Goal: Information Seeking & Learning: Learn about a topic

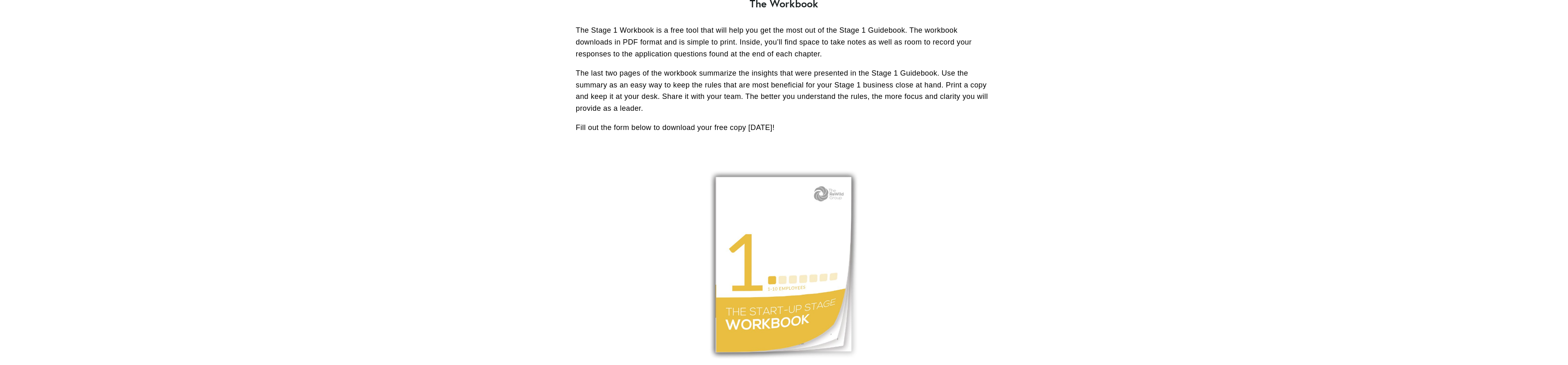
scroll to position [458, 0]
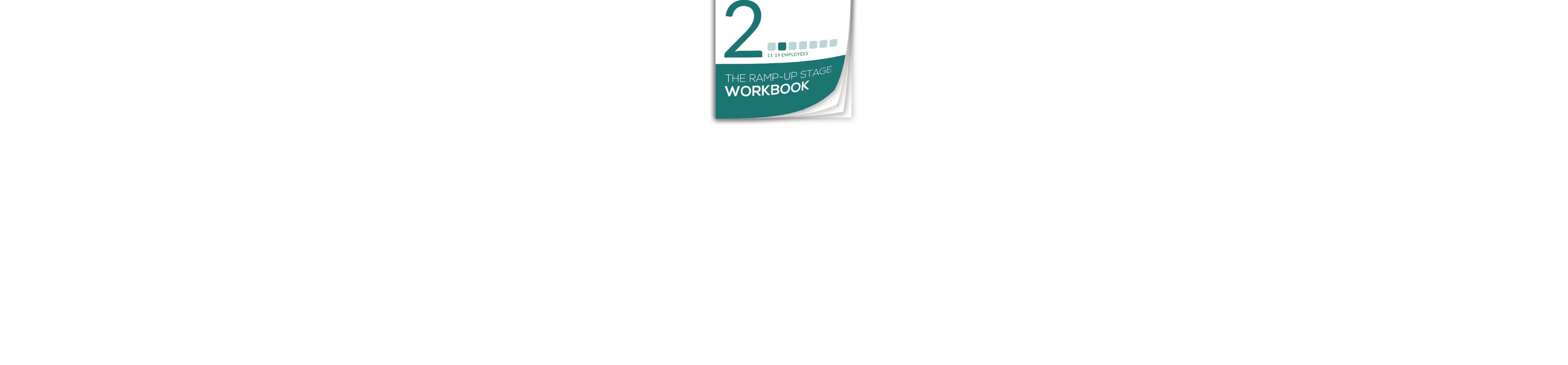
scroll to position [833, 0]
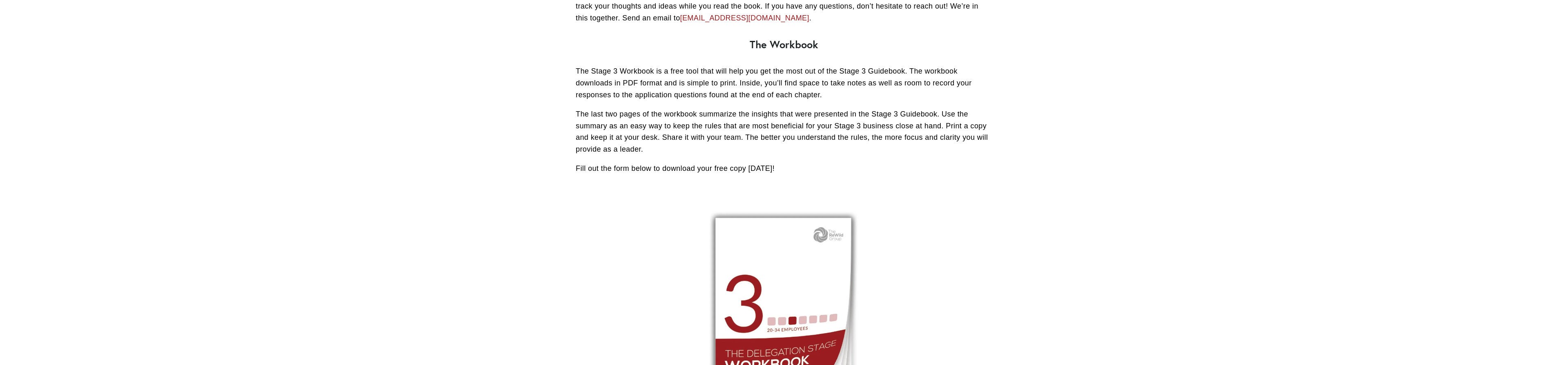
scroll to position [541, 0]
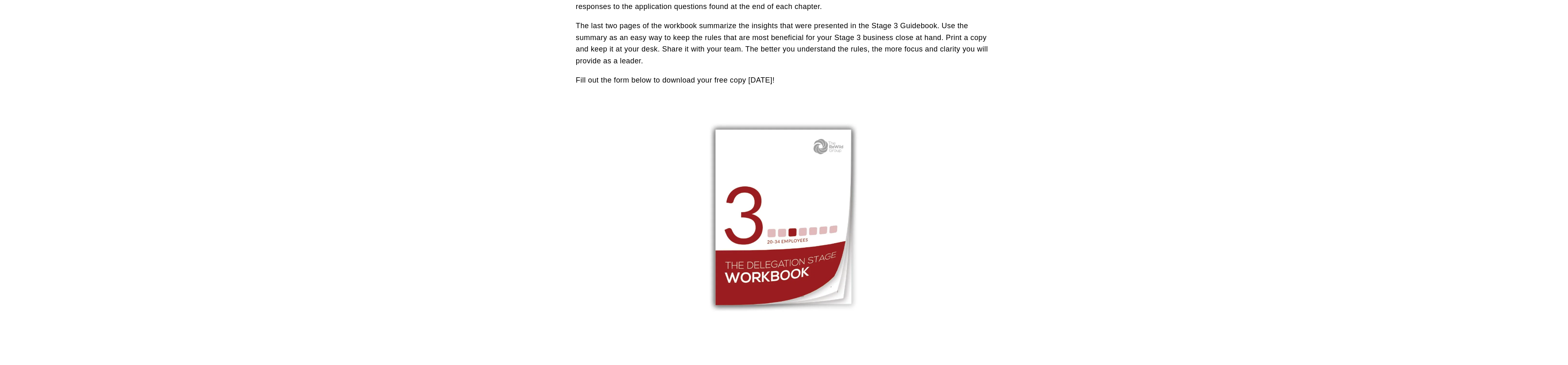
click at [786, 218] on div at bounding box center [784, 216] width 202 height 232
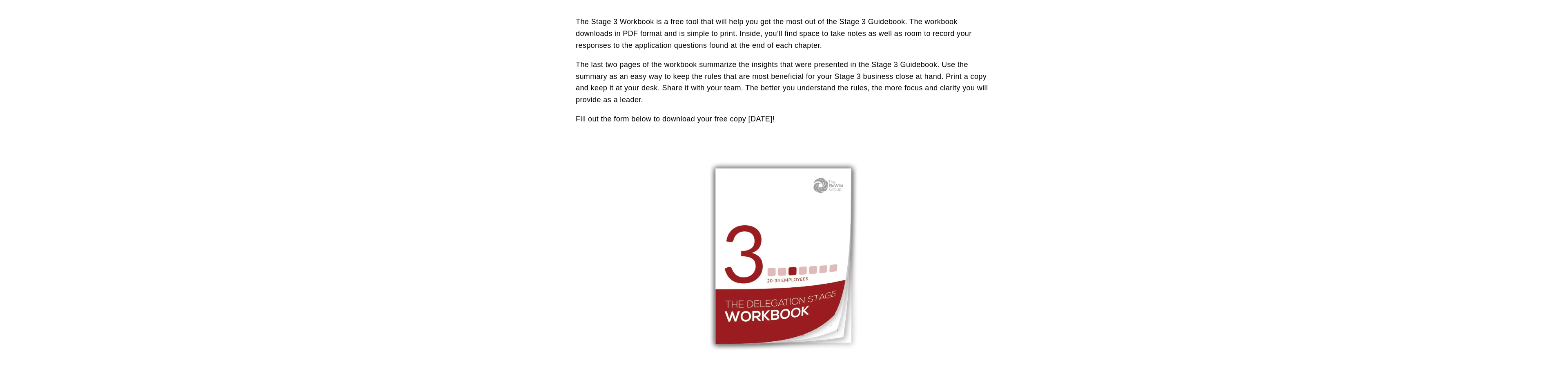
scroll to position [500, 0]
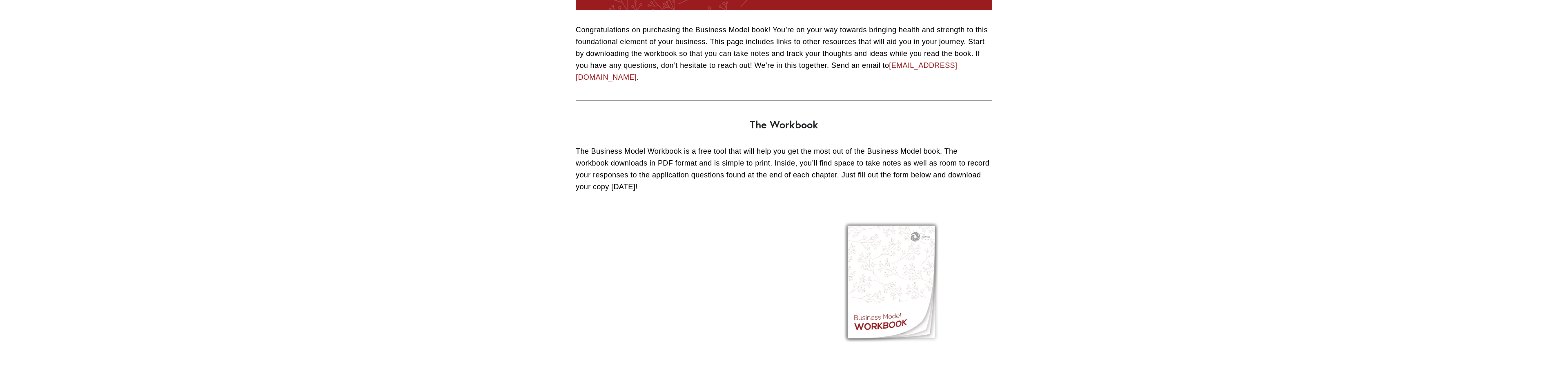
scroll to position [292, 0]
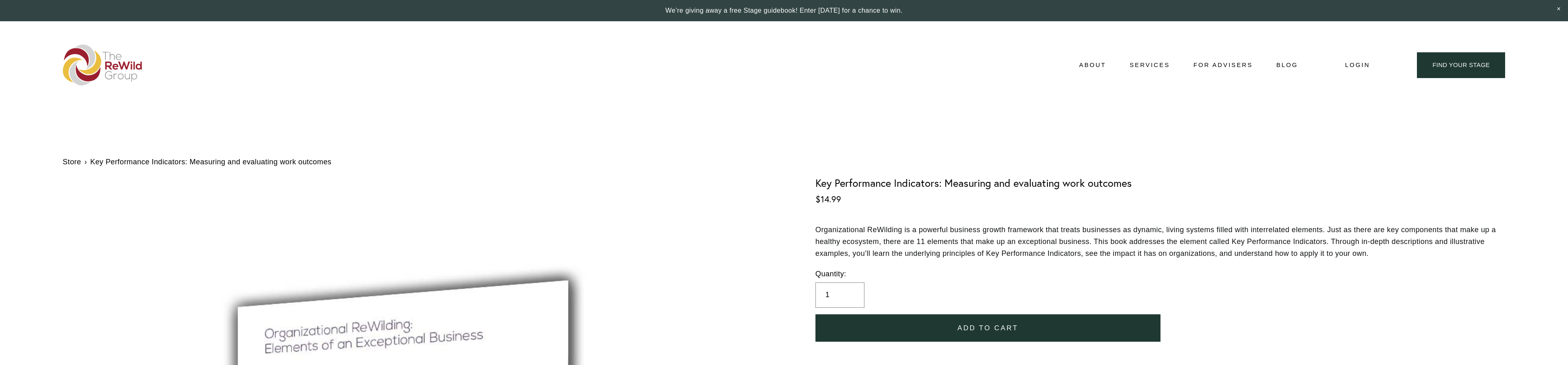
click at [857, 205] on div "$14.99" at bounding box center [1160, 206] width 690 height 24
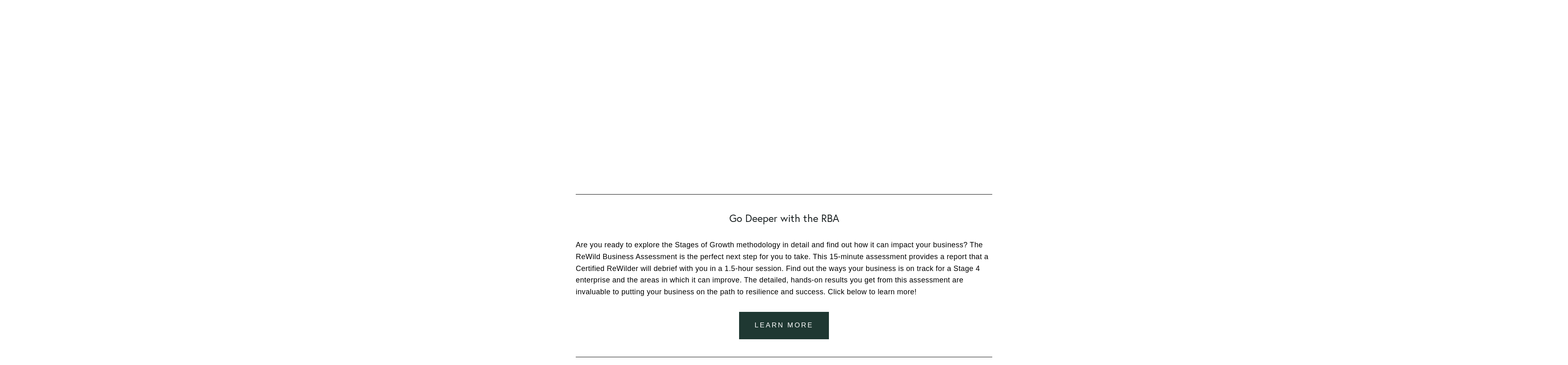
scroll to position [1053, 0]
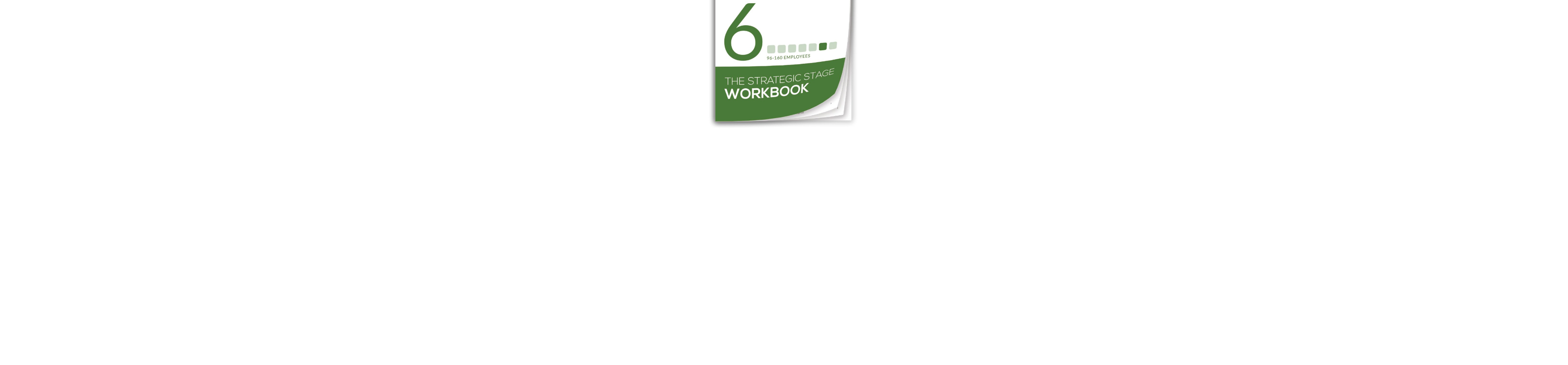
scroll to position [750, 0]
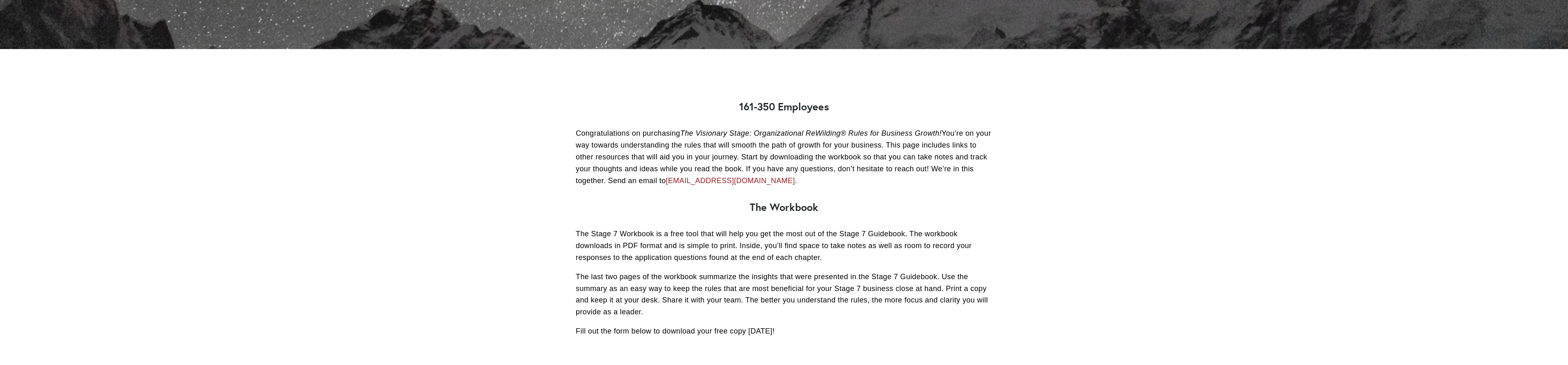
scroll to position [541, 0]
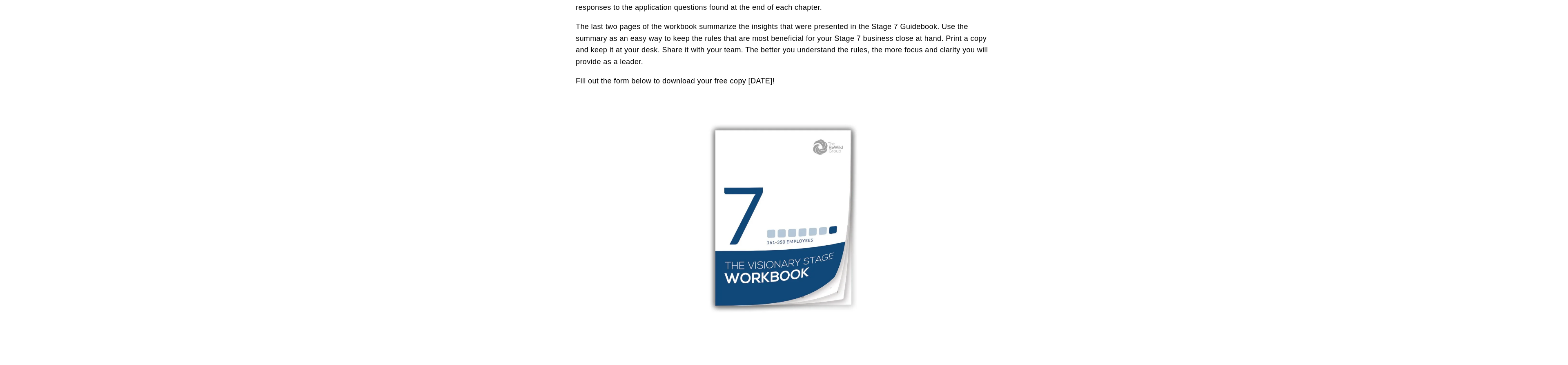
click at [771, 218] on div at bounding box center [784, 217] width 202 height 232
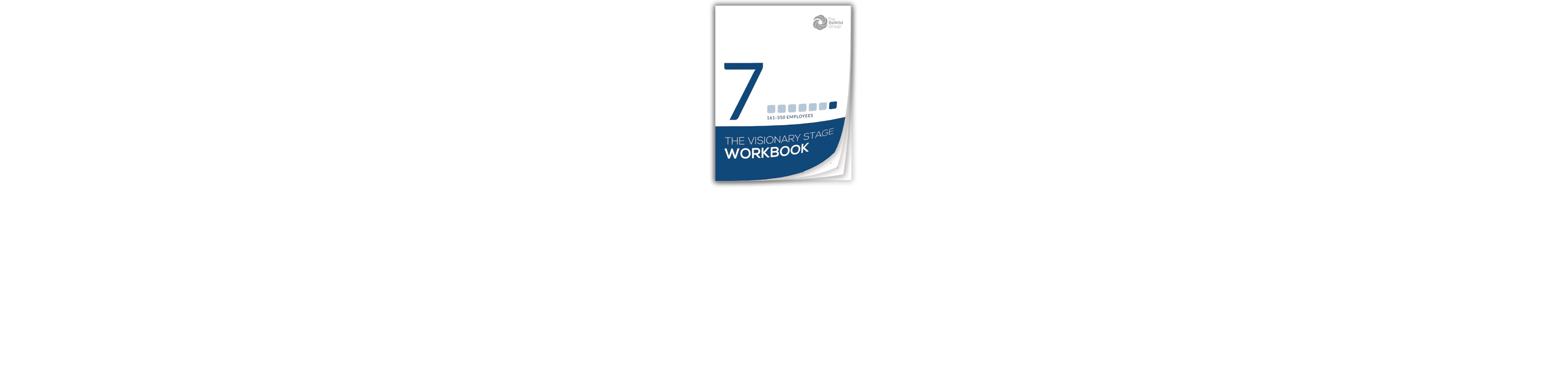
scroll to position [791, 0]
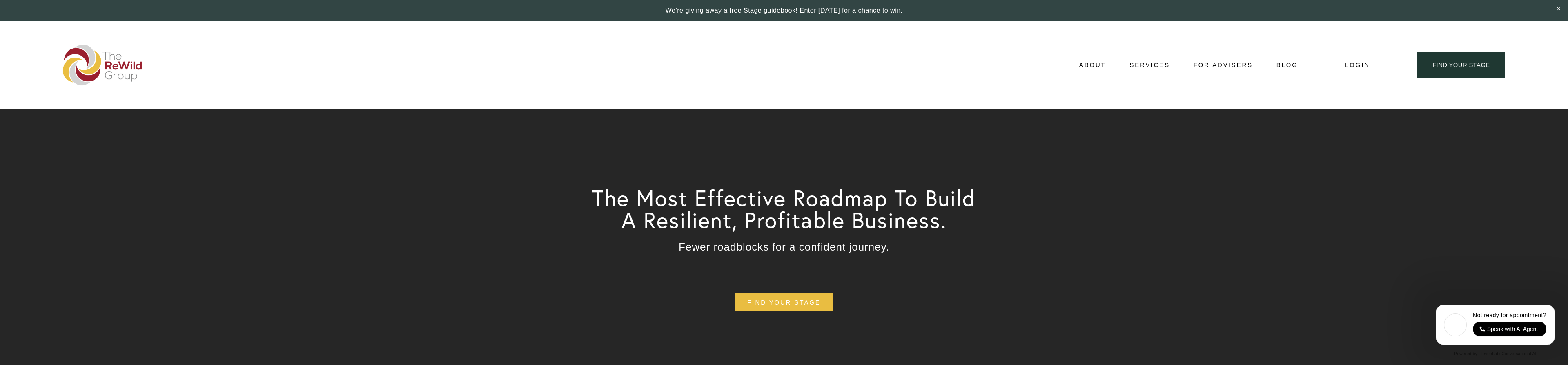
click at [0, 0] on span "Business Coaching" at bounding box center [0, 0] width 0 height 0
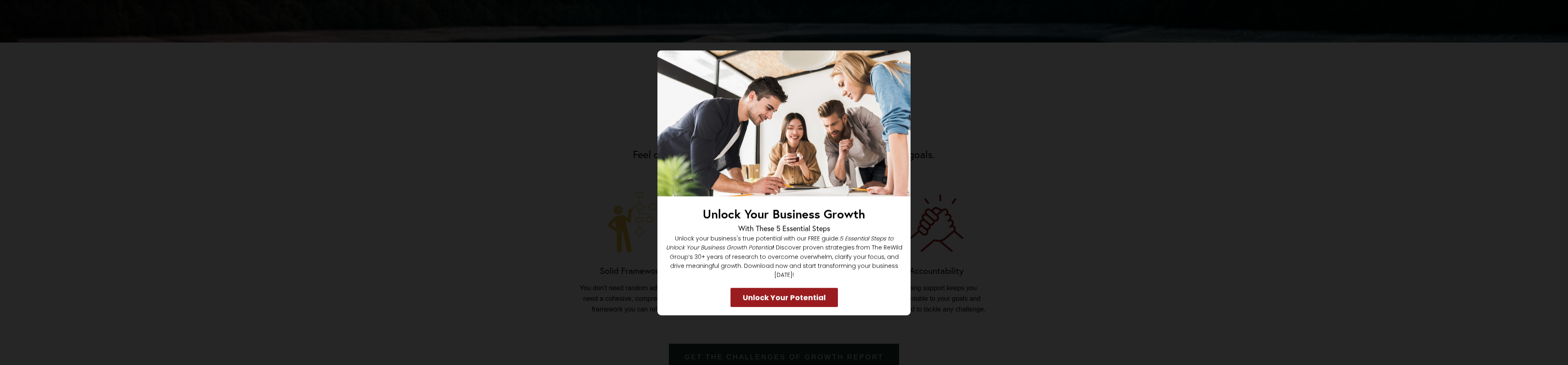
scroll to position [750, 0]
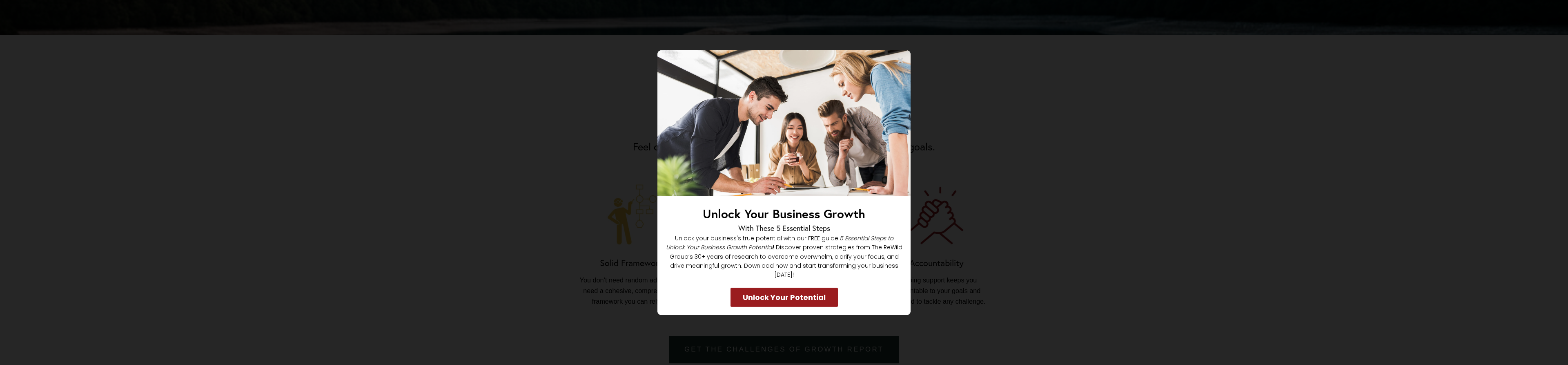
click at [899, 64] on icon at bounding box center [899, 59] width 8 height 8
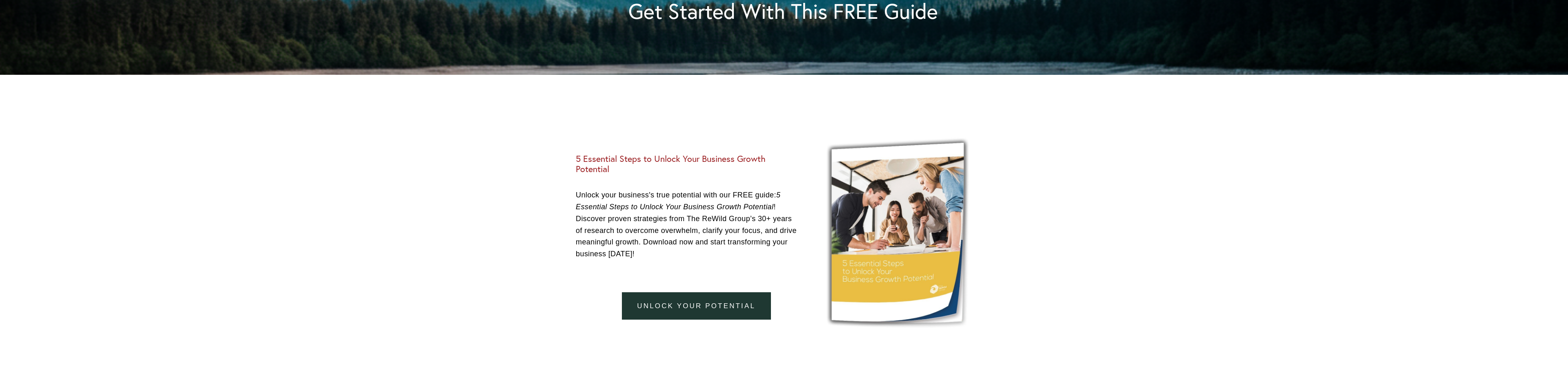
scroll to position [2527, 0]
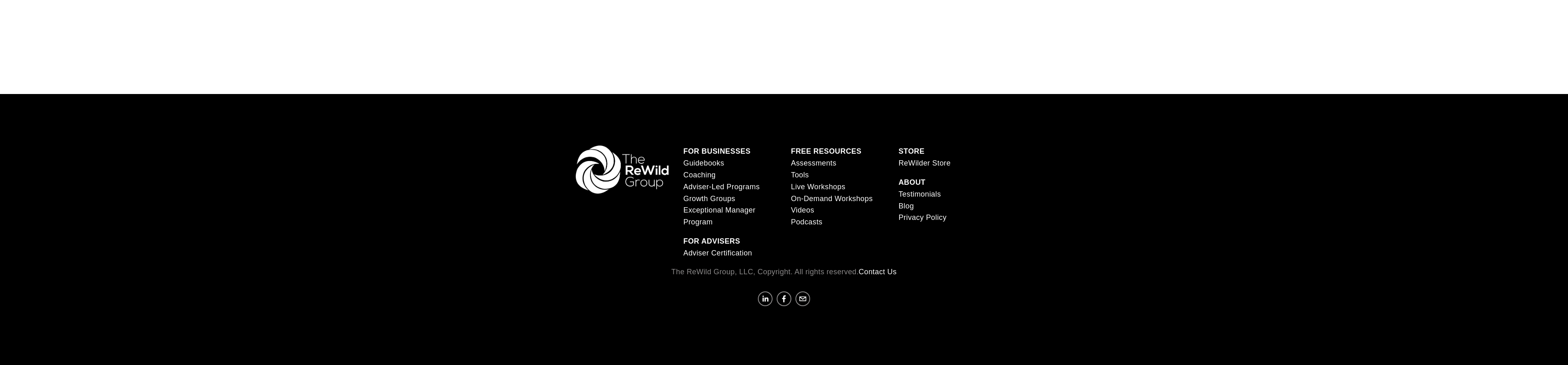
click at [922, 164] on link "ReWilder Store" at bounding box center [924, 162] width 52 height 12
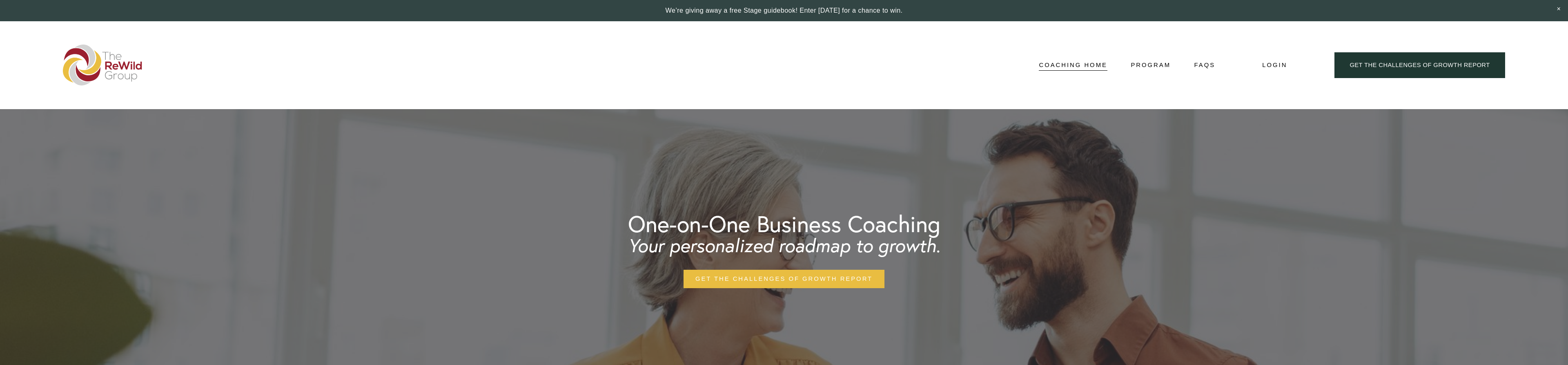
click at [1148, 67] on link "Program" at bounding box center [1150, 65] width 40 height 12
click at [0, 0] on link "Structure" at bounding box center [0, 0] width 0 height 0
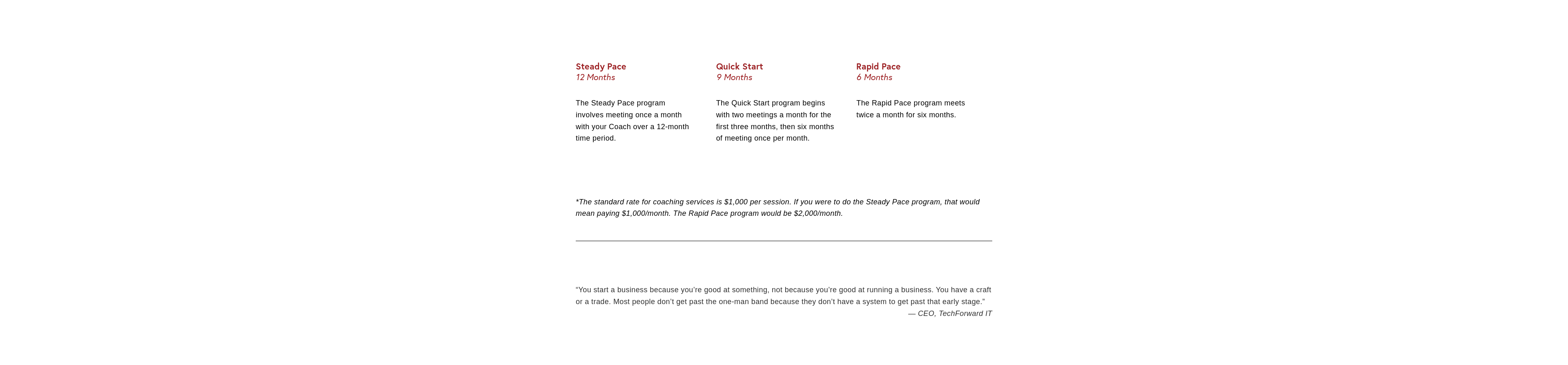
scroll to position [500, 0]
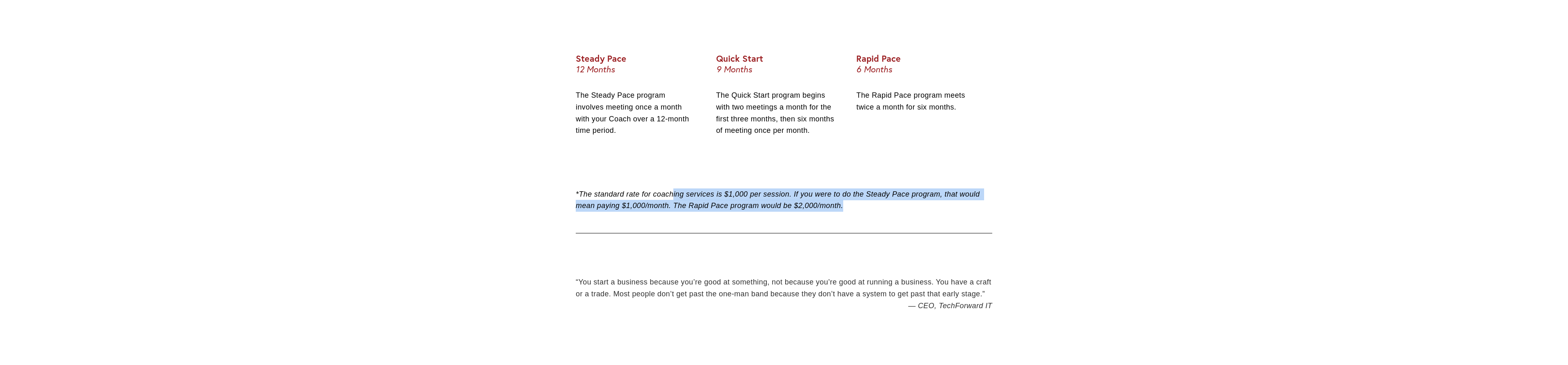
drag, startPoint x: 673, startPoint y: 194, endPoint x: 879, endPoint y: 212, distance: 206.8
click at [879, 212] on div "*The standard rate for coaching services is $1,000 per session. If you were to …" at bounding box center [784, 205] width 417 height 36
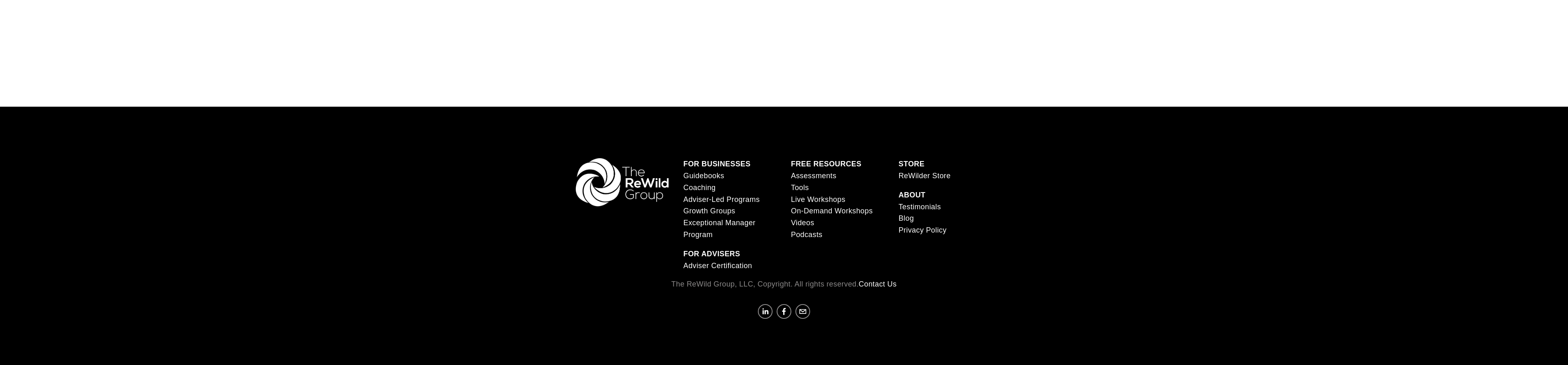
scroll to position [1410, 0]
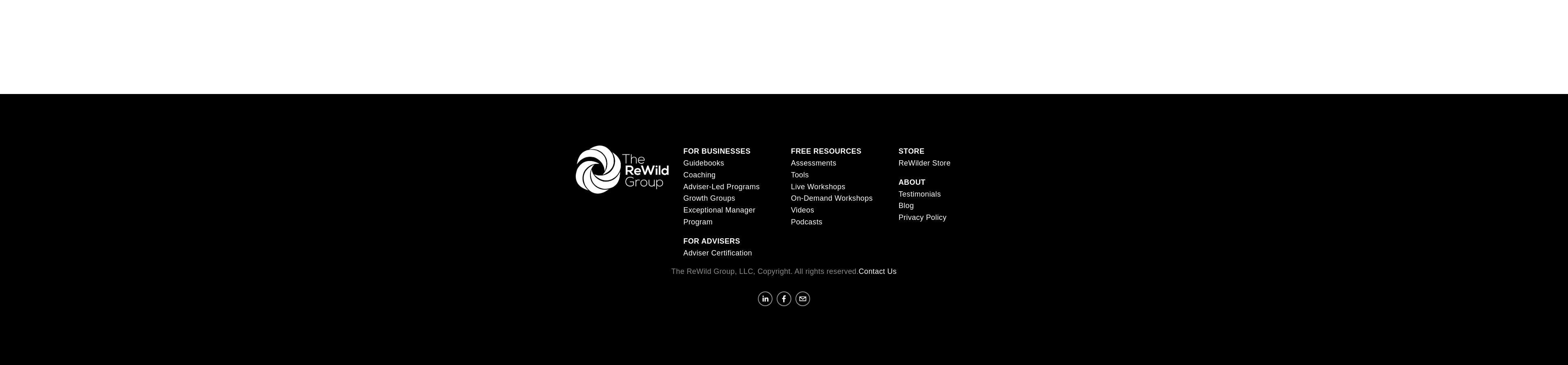
click at [805, 209] on link "Videos" at bounding box center [803, 210] width 24 height 12
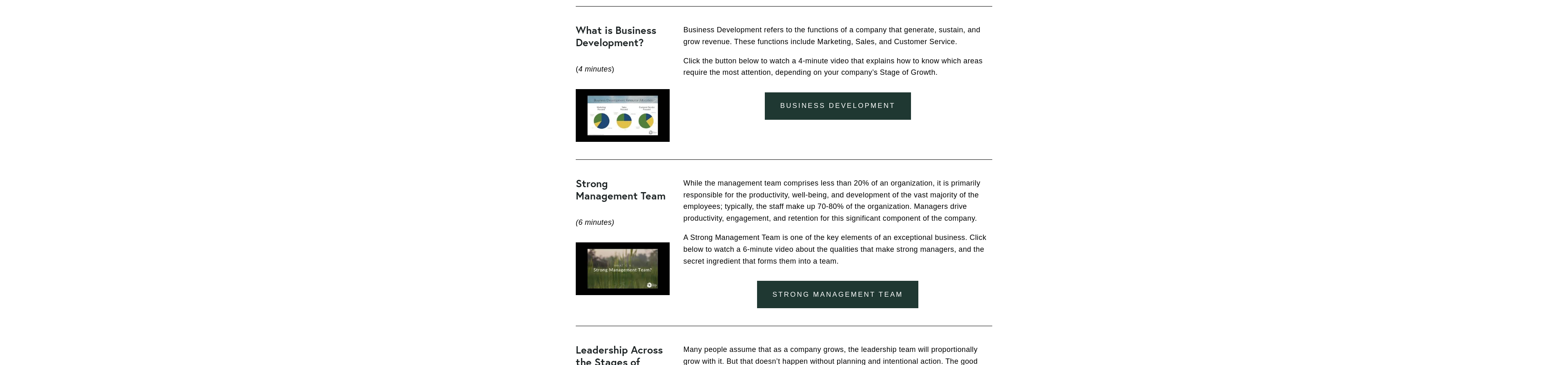
scroll to position [583, 0]
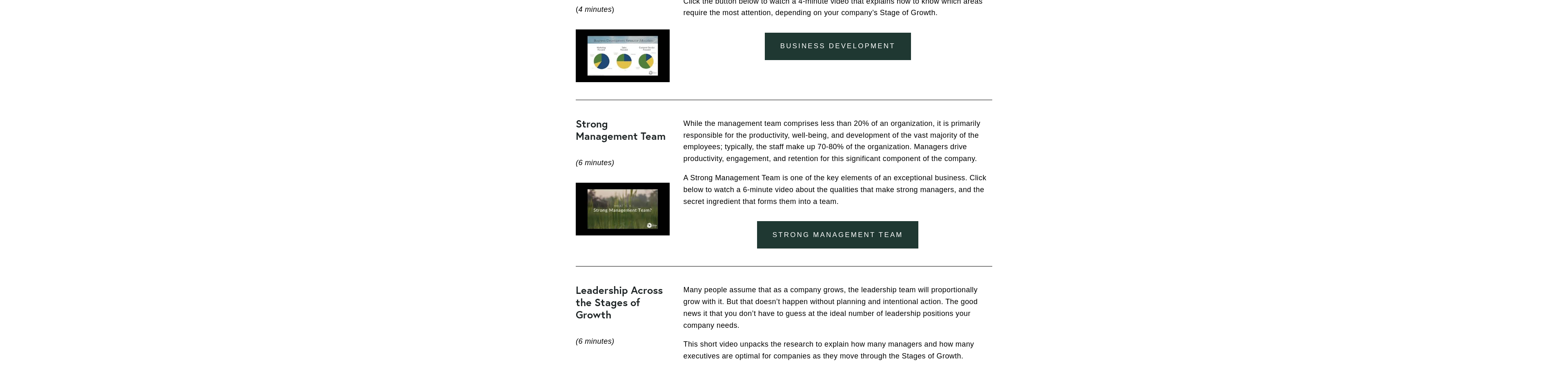
click at [832, 232] on link "Strong management team" at bounding box center [837, 235] width 161 height 27
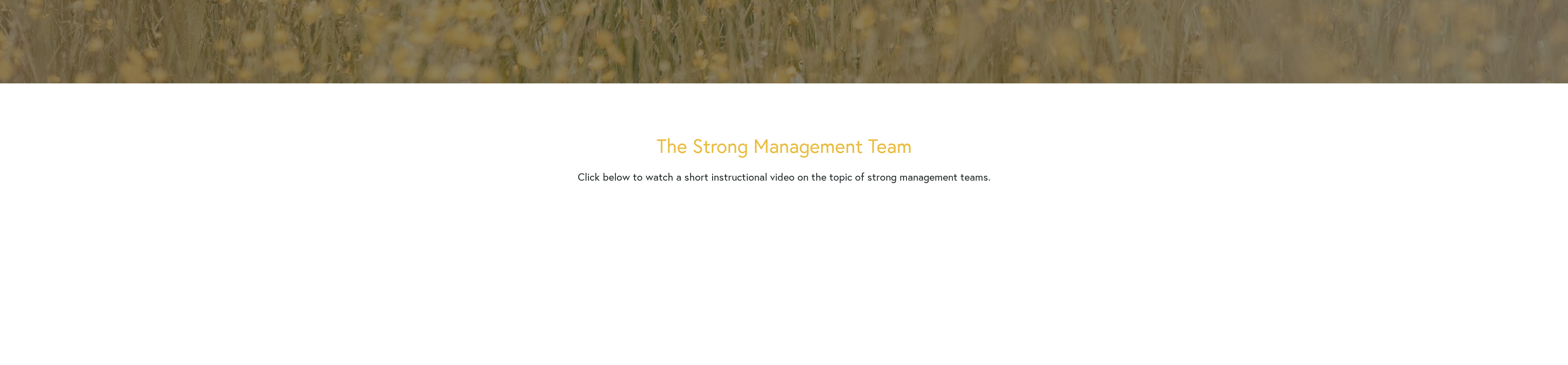
scroll to position [417, 0]
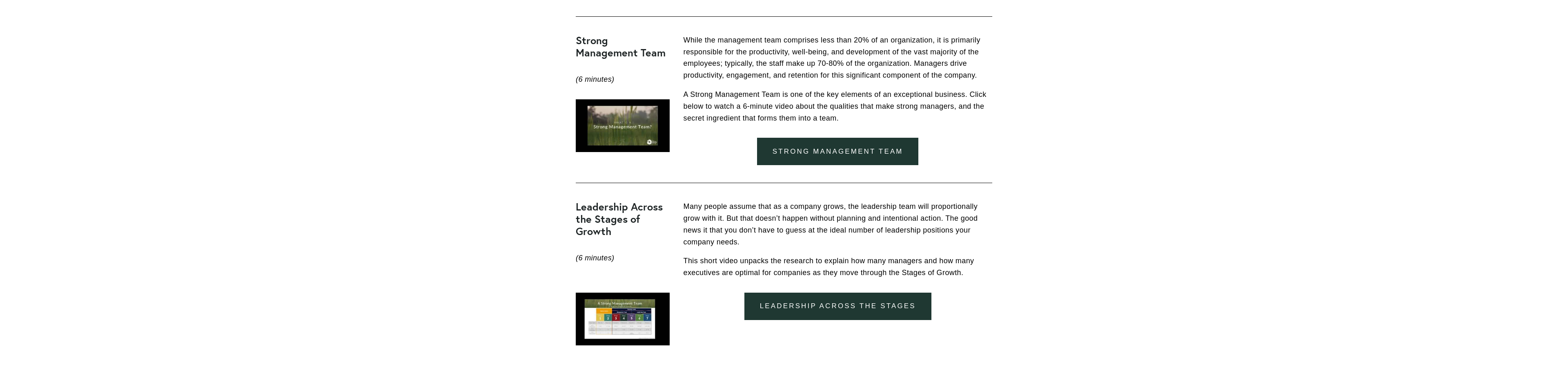
scroll to position [791, 0]
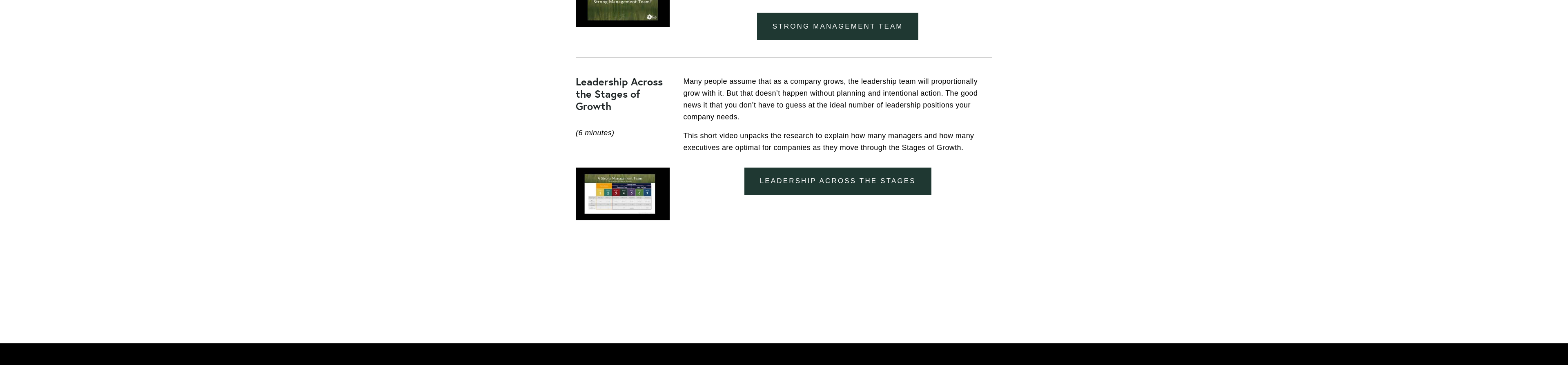
click at [884, 177] on link "Leadership across the stages" at bounding box center [837, 182] width 187 height 27
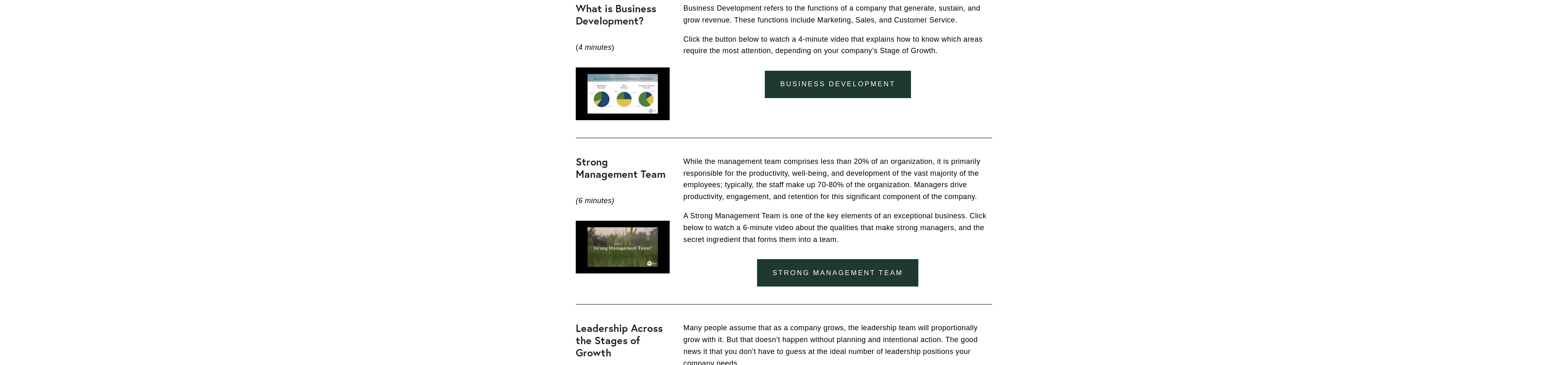
scroll to position [500, 0]
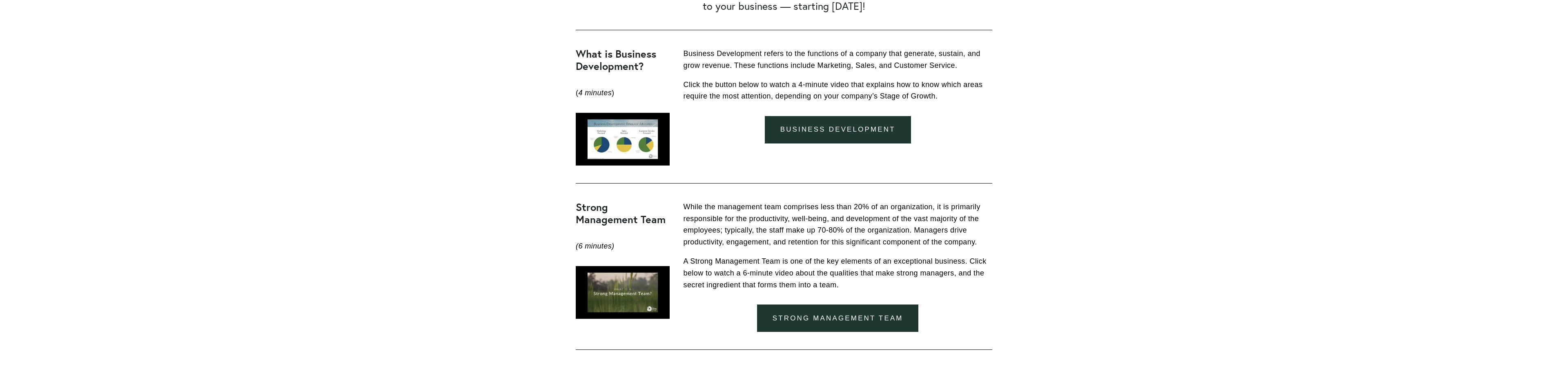
click at [857, 133] on link "business development" at bounding box center [837, 130] width 146 height 27
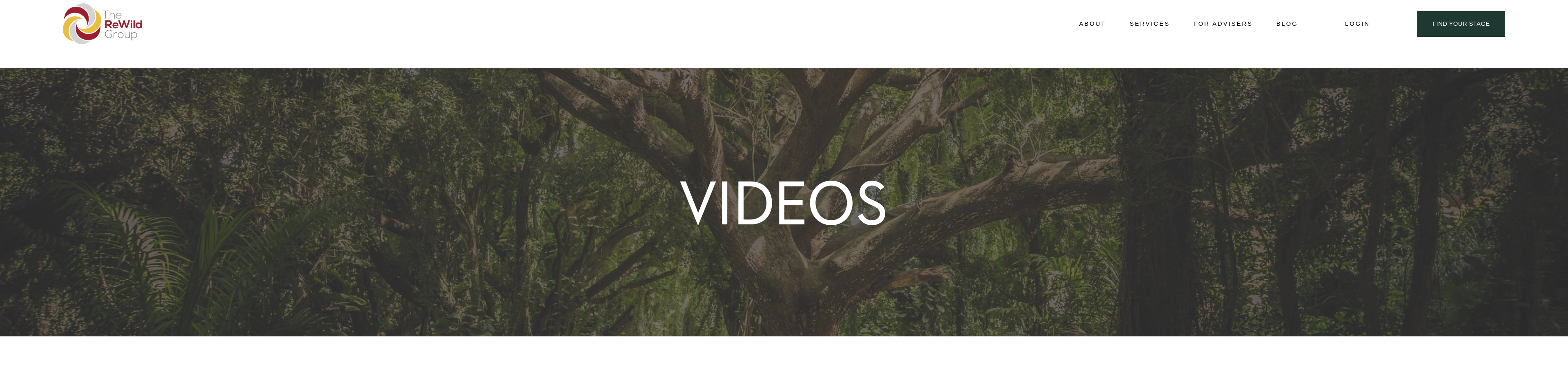
scroll to position [0, 0]
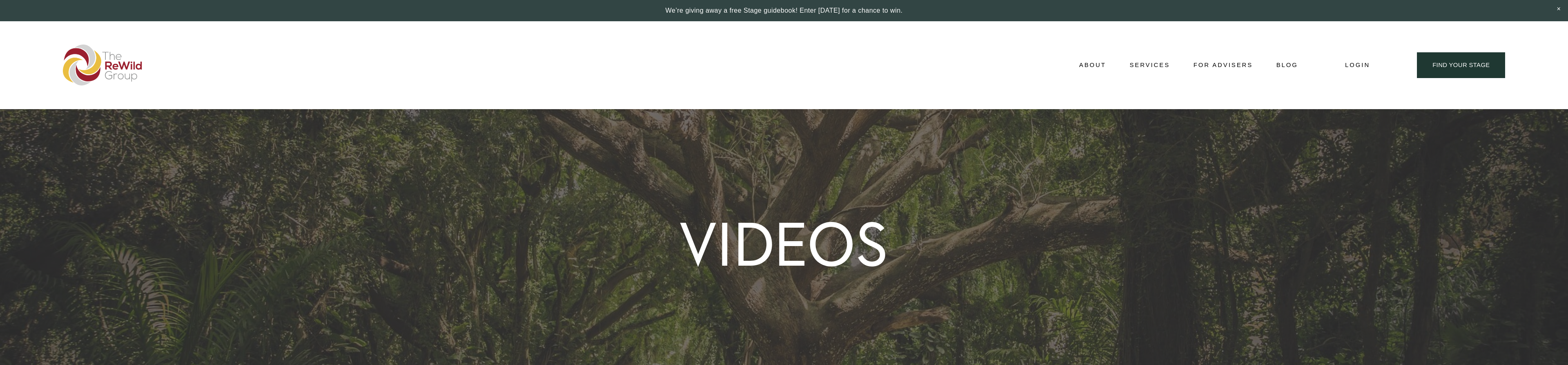
click at [1290, 67] on link "Blog" at bounding box center [1287, 65] width 22 height 12
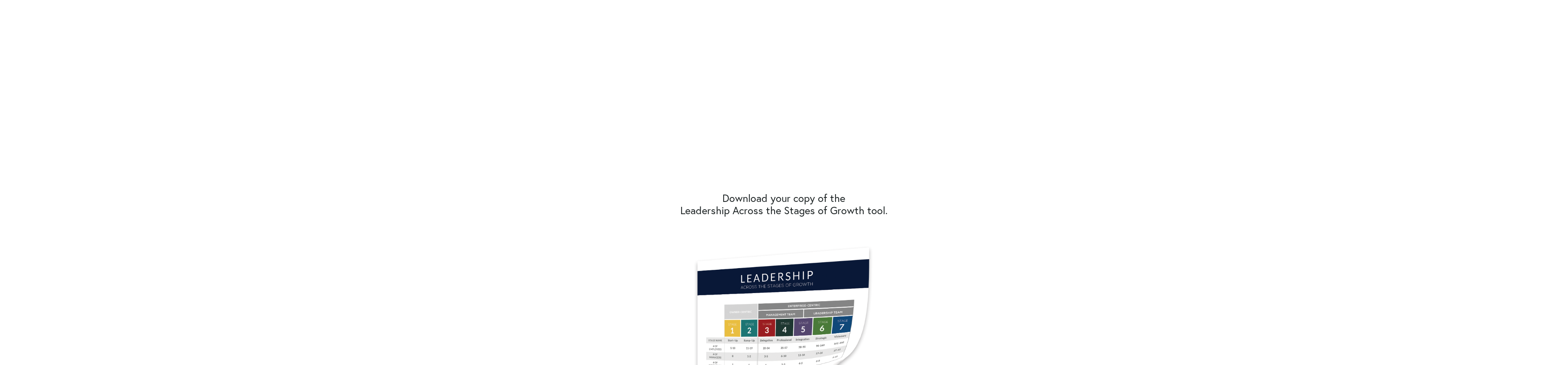
scroll to position [458, 0]
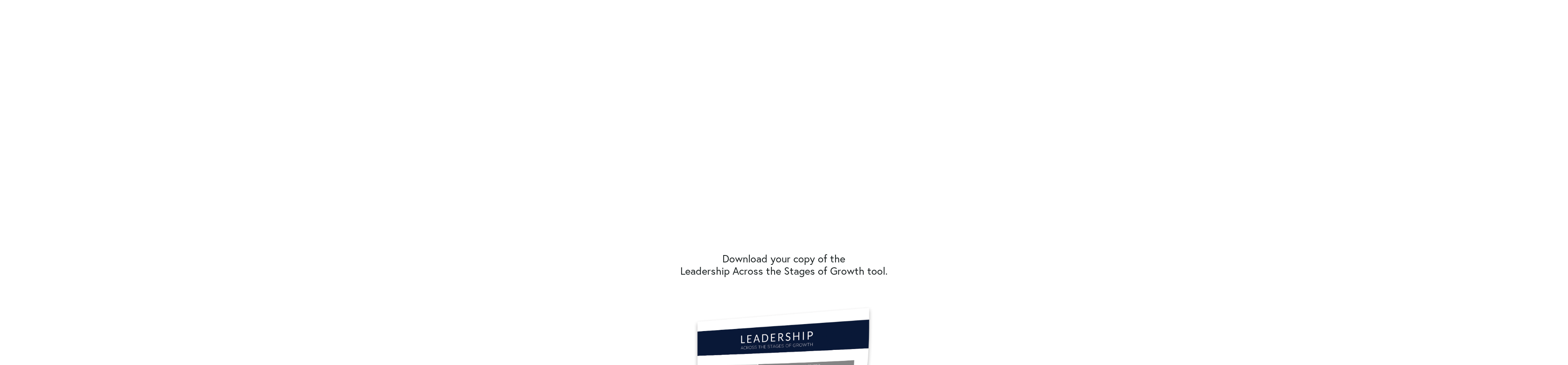
click at [1397, 141] on div at bounding box center [784, 337] width 1568 height 916
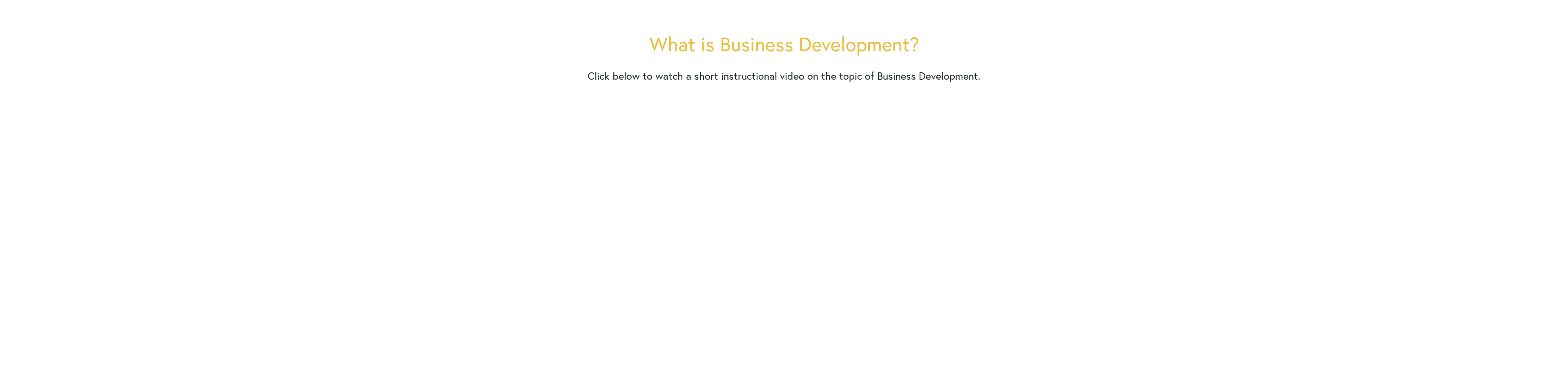
scroll to position [458, 0]
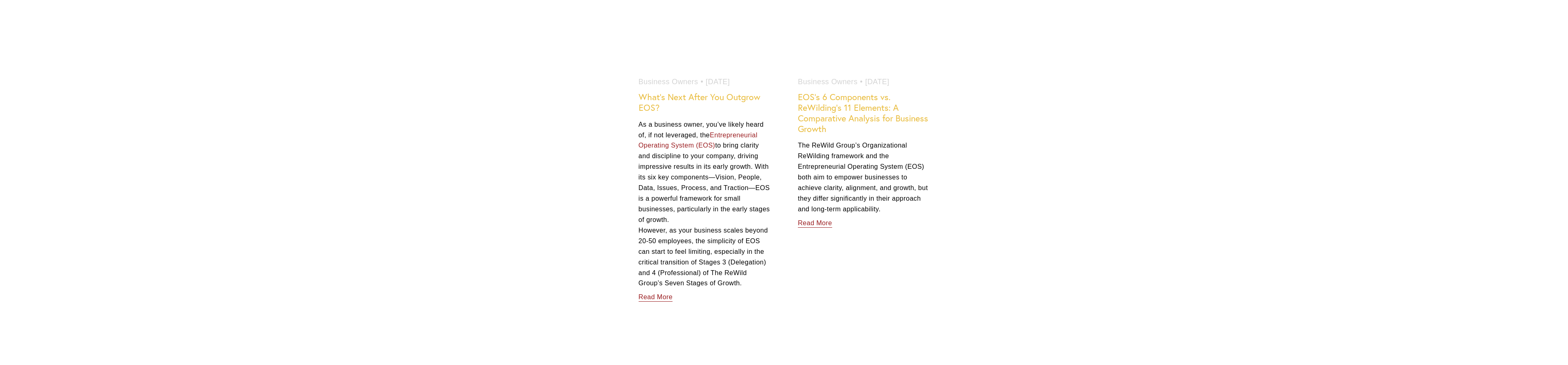
scroll to position [1041, 0]
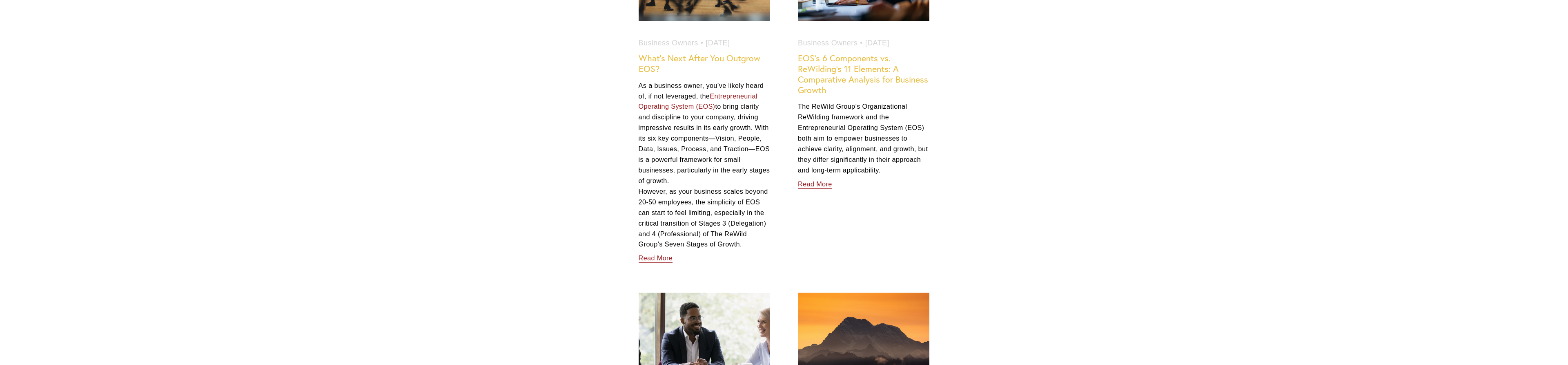
click at [666, 258] on link "Read More" at bounding box center [656, 256] width 35 height 15
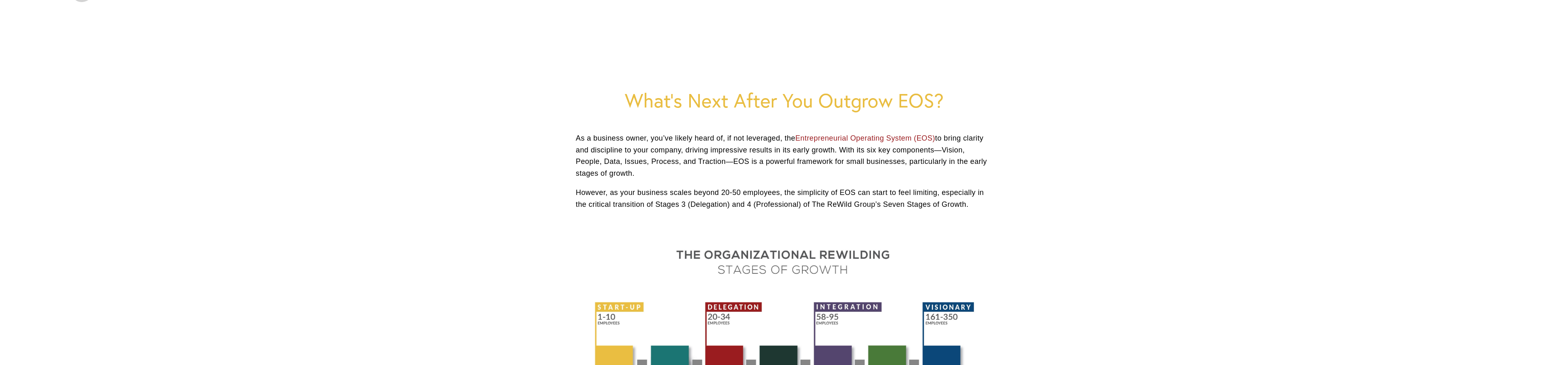
scroll to position [125, 0]
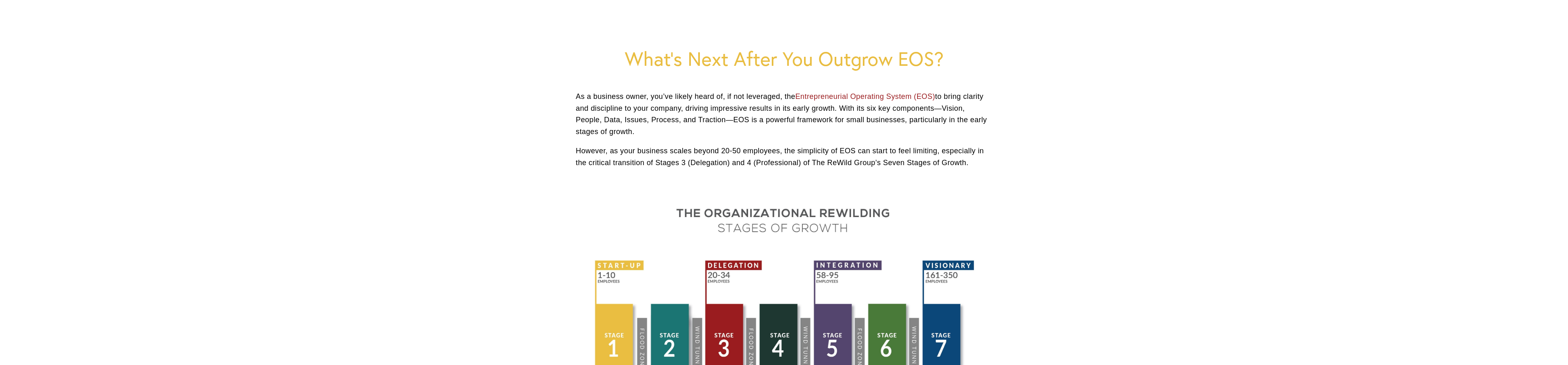
drag, startPoint x: 606, startPoint y: 95, endPoint x: 736, endPoint y: 130, distance: 134.6
click at [736, 130] on p "As a business owner, you’ve likely heard of, if not leveraged, the Entrepreneur…" at bounding box center [784, 113] width 417 height 47
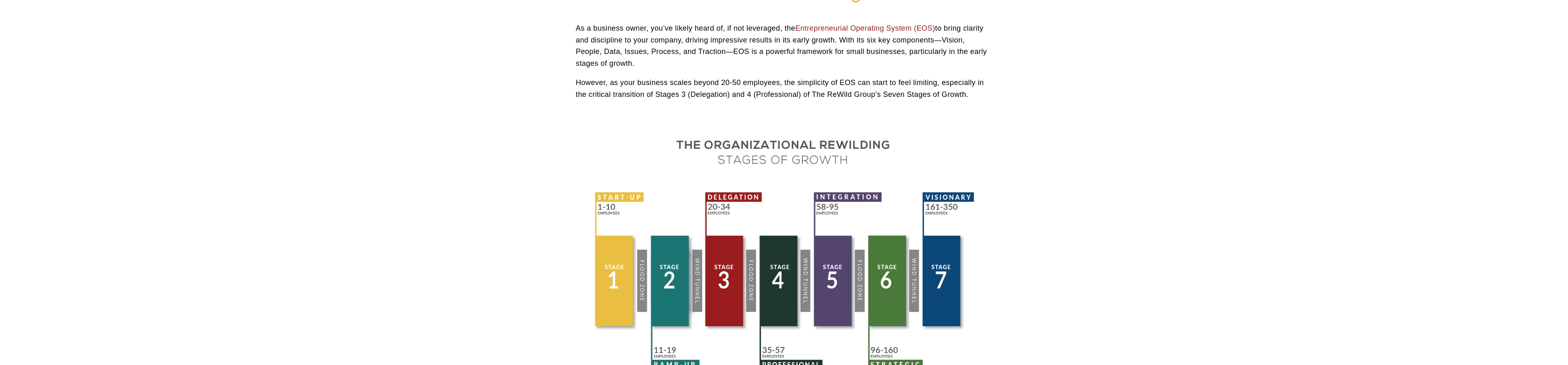
scroll to position [208, 0]
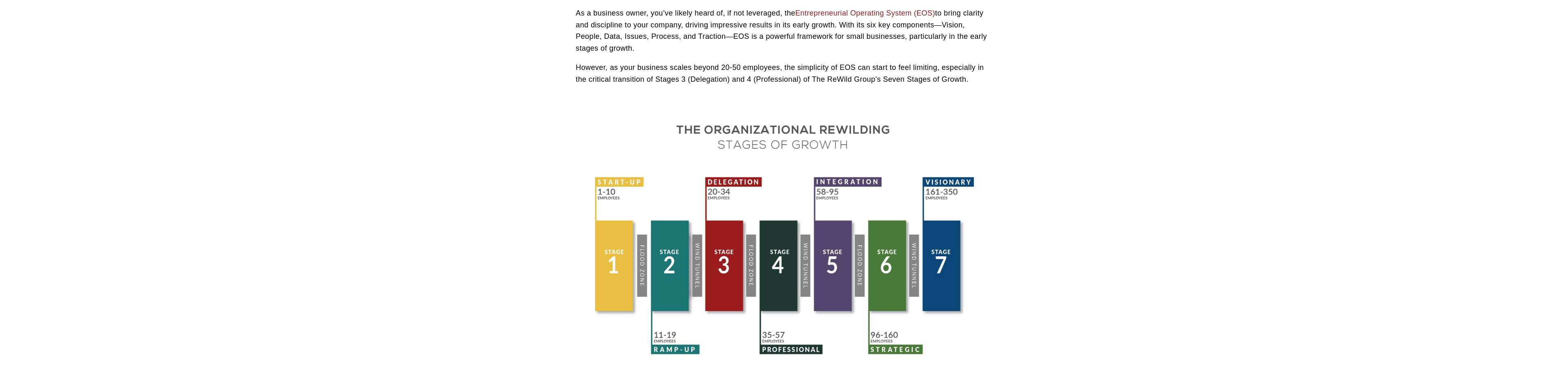
drag, startPoint x: 660, startPoint y: 69, endPoint x: 980, endPoint y: 84, distance: 320.4
click at [978, 84] on p "However, as your business scales beyond 20-50 employees, the simplicity of EOS …" at bounding box center [784, 74] width 417 height 24
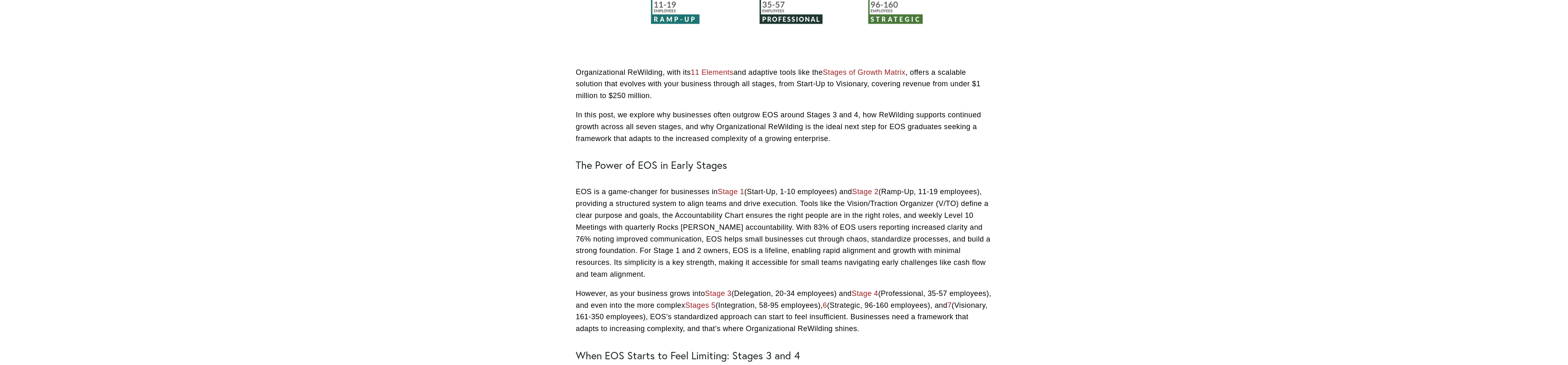
scroll to position [541, 0]
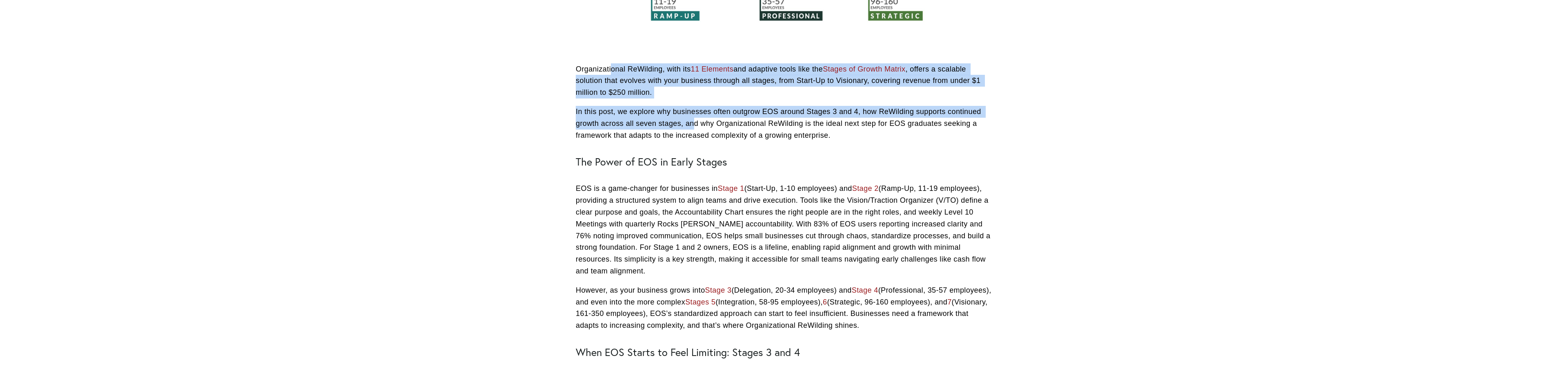
drag, startPoint x: 612, startPoint y: 69, endPoint x: 705, endPoint y: 120, distance: 106.1
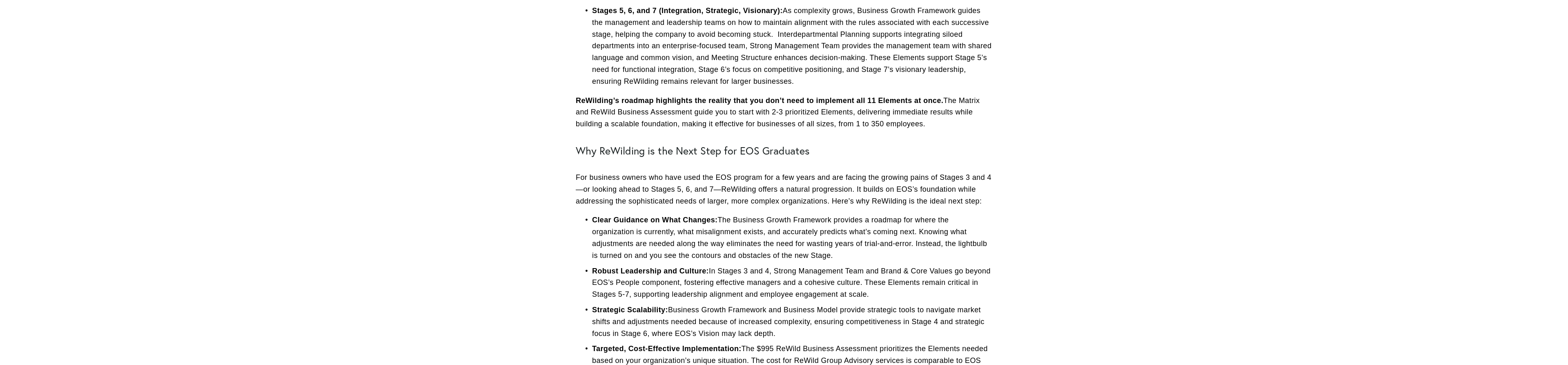
scroll to position [1708, 0]
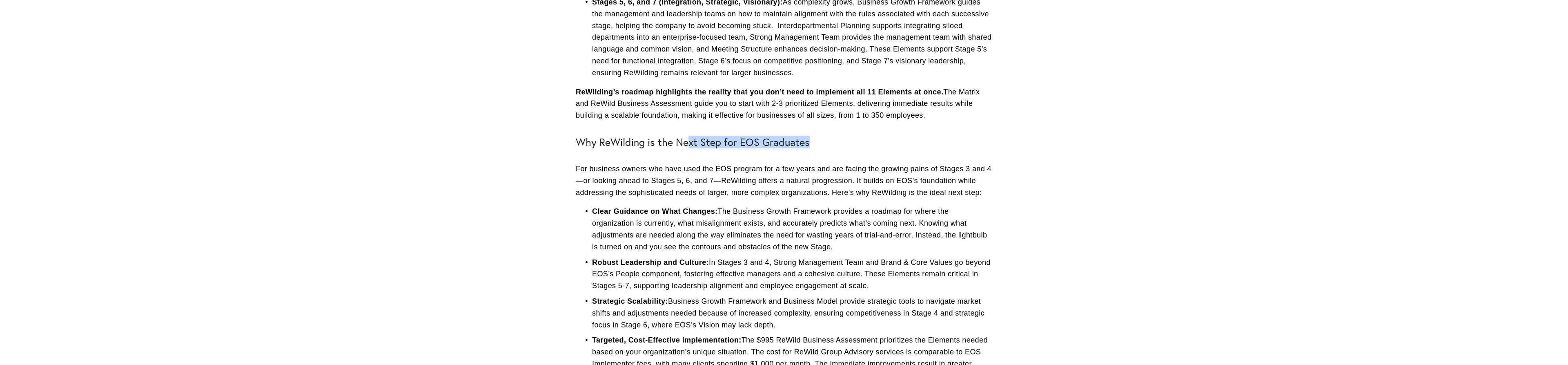
drag, startPoint x: 691, startPoint y: 146, endPoint x: 831, endPoint y: 147, distance: 140.0
click at [823, 146] on h2 "Why ReWilding is the Next Step for EOS Graduates" at bounding box center [784, 141] width 417 height 12
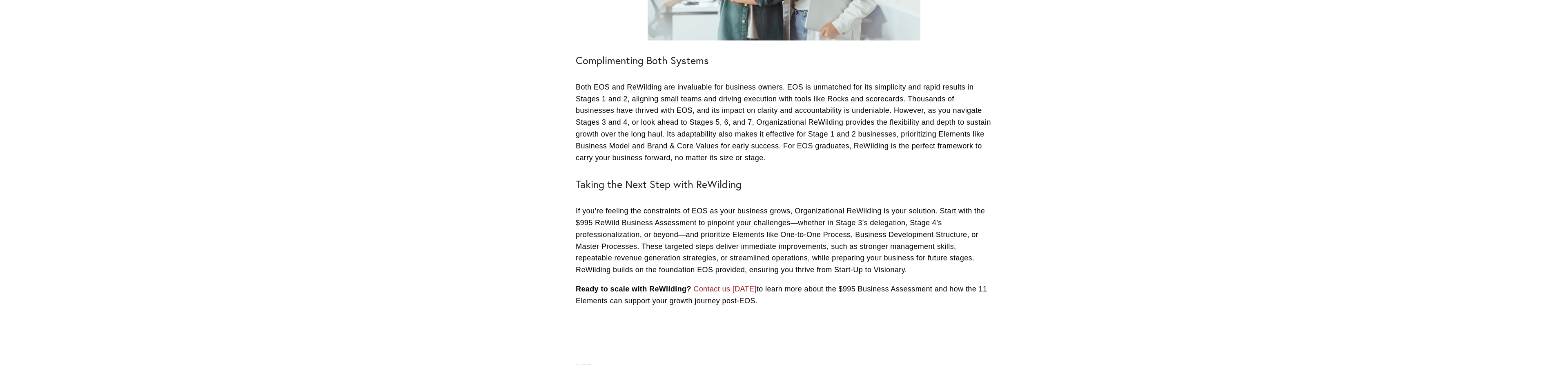
scroll to position [2333, 0]
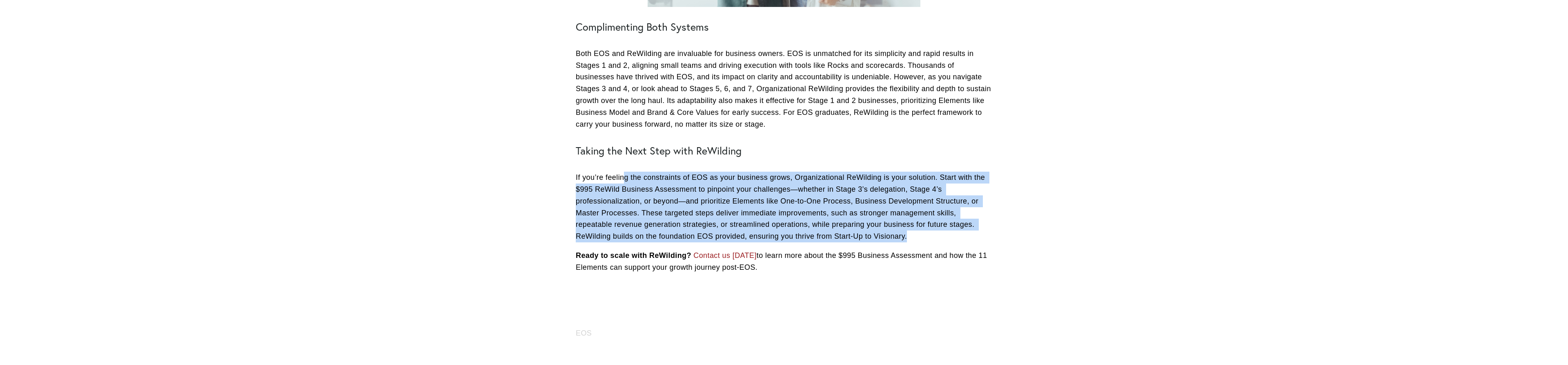
drag, startPoint x: 623, startPoint y: 179, endPoint x: 920, endPoint y: 236, distance: 302.4
click at [920, 236] on p "If you’re feeling the constraints of EOS as your business grows, Organizational…" at bounding box center [784, 206] width 417 height 70
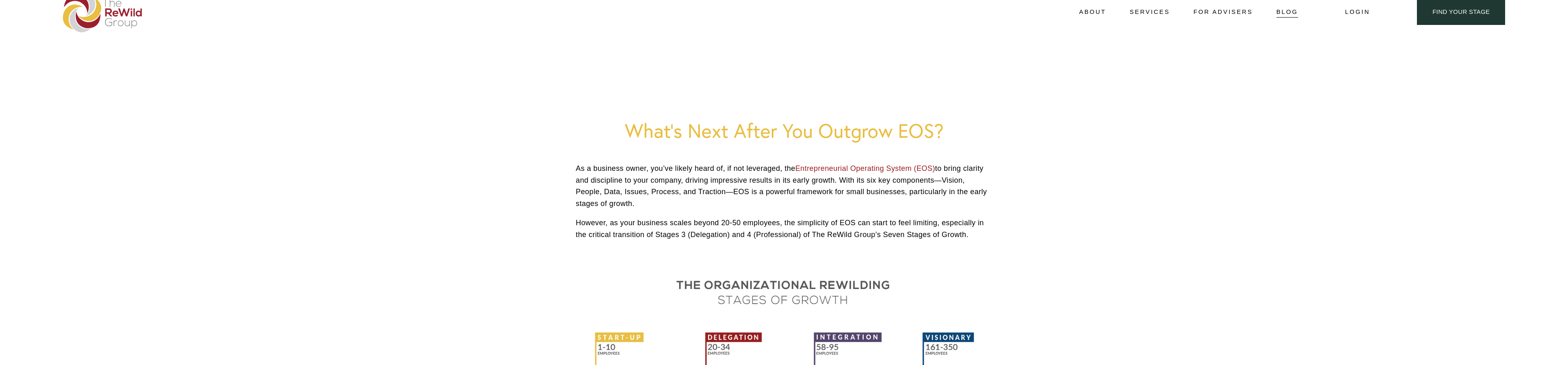
scroll to position [0, 0]
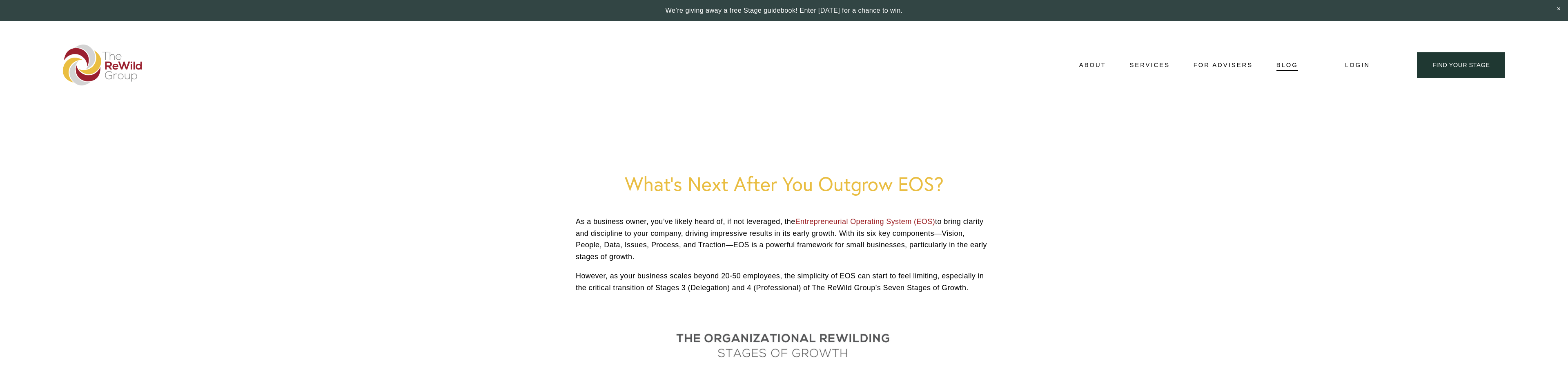
click at [726, 250] on p "As a business owner, you’ve likely heard of, if not leveraged, the Entrepreneur…" at bounding box center [784, 238] width 417 height 47
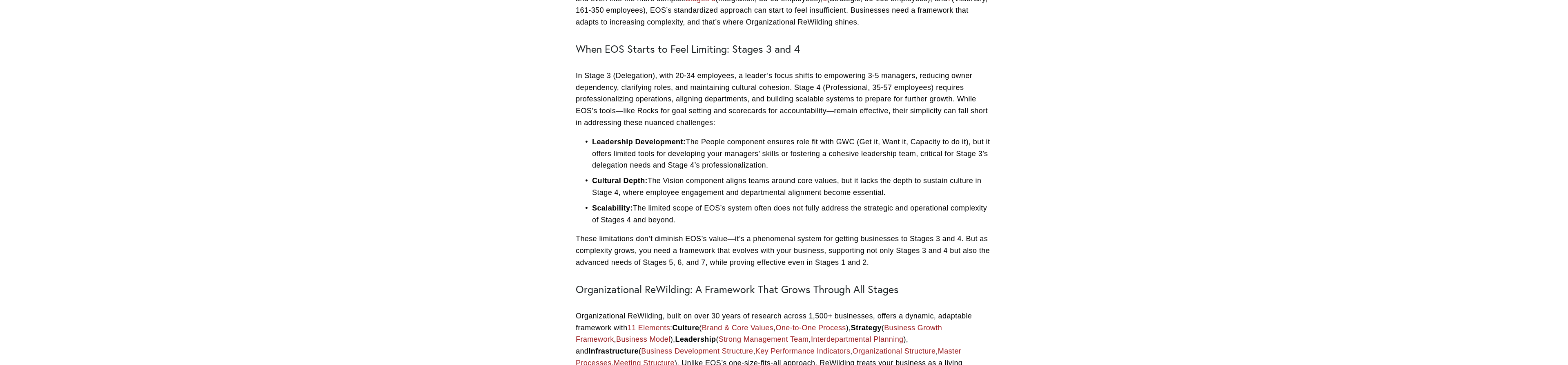
scroll to position [875, 0]
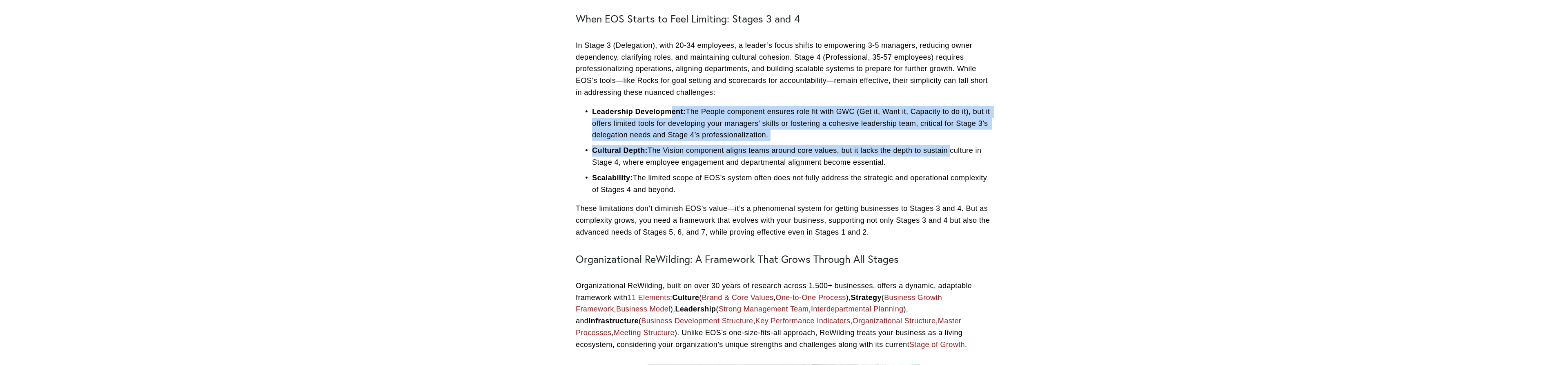
drag, startPoint x: 670, startPoint y: 107, endPoint x: 967, endPoint y: 175, distance: 304.7
click at [965, 172] on ul "Leadership Development: The People component ensures role fit with GWC (Get it,…" at bounding box center [784, 151] width 417 height 89
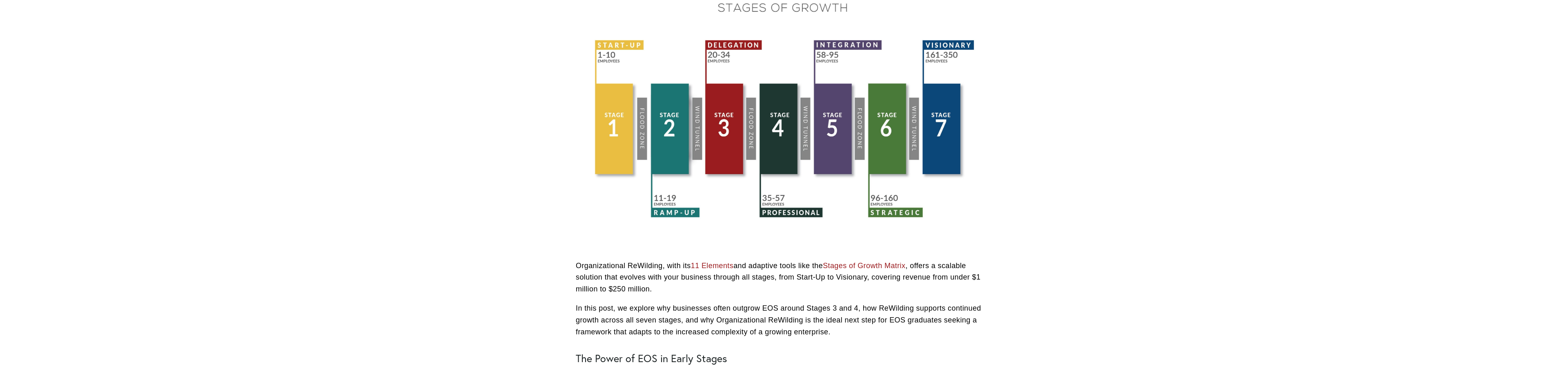
scroll to position [0, 0]
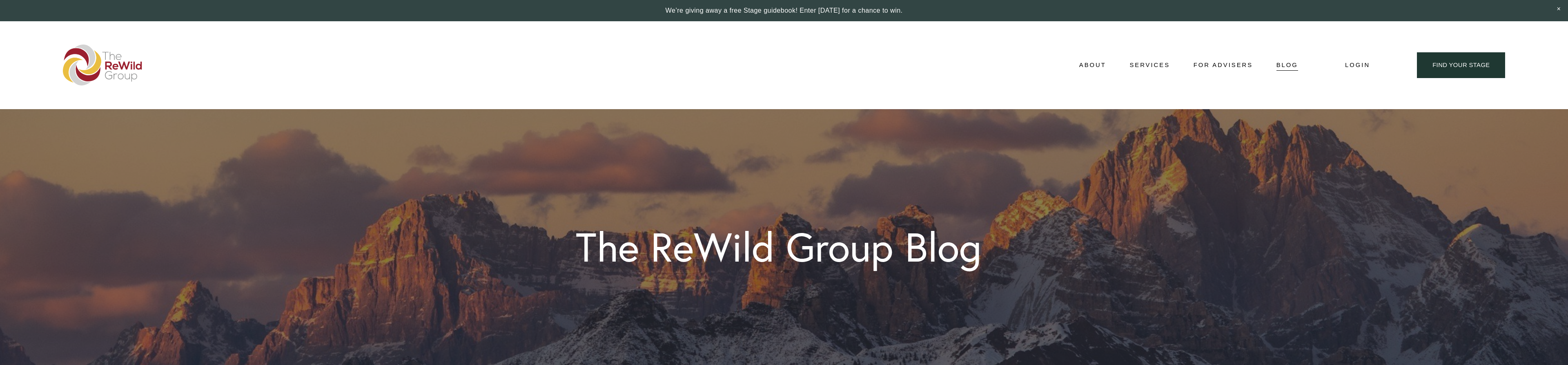
scroll to position [1041, 0]
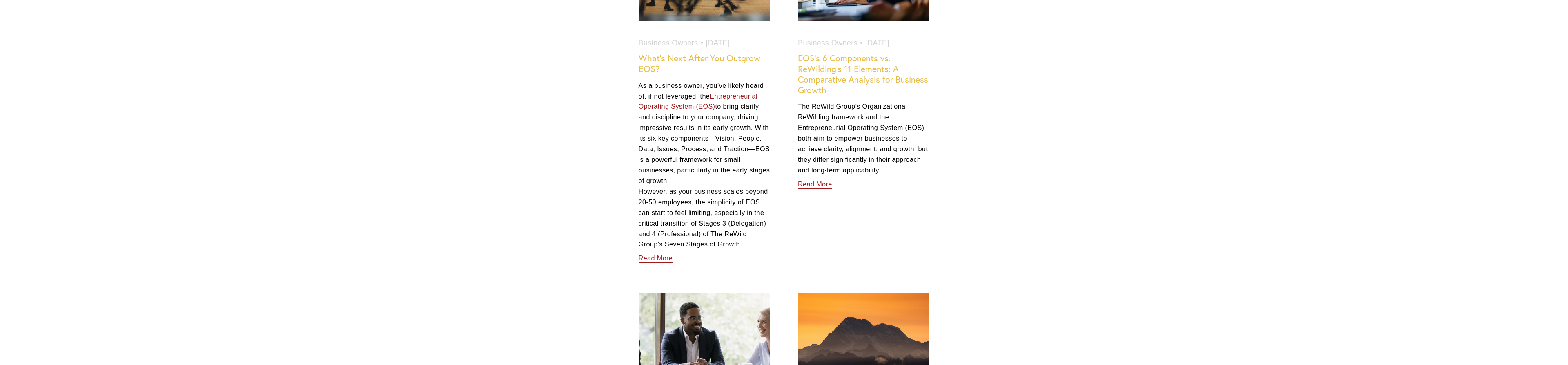
click at [847, 78] on link "EOS’s 6 Components vs. ReWilding’s 11 Elements: A Comparative Analysis for Busi…" at bounding box center [863, 74] width 130 height 43
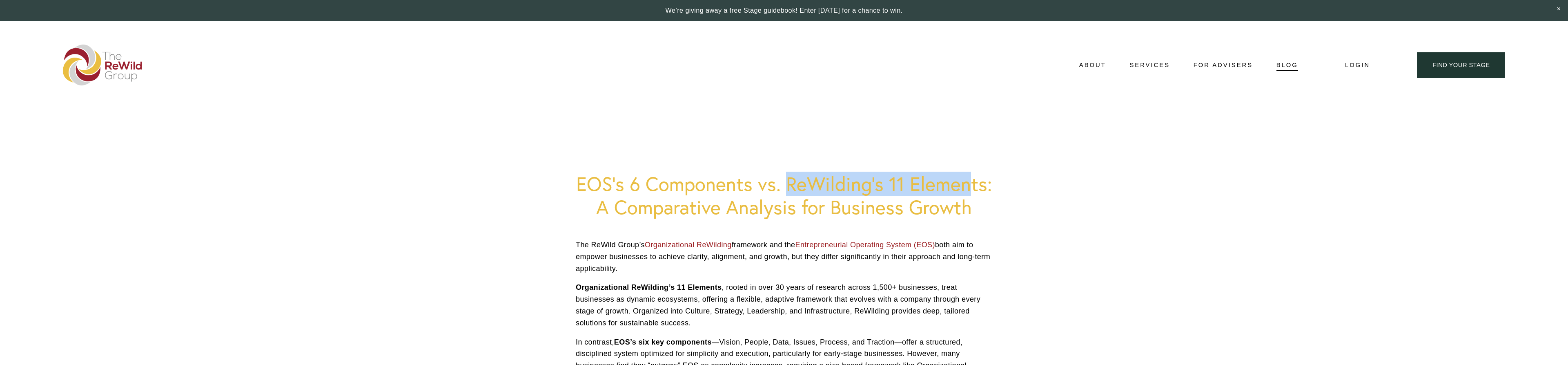
drag, startPoint x: 907, startPoint y: 182, endPoint x: 992, endPoint y: 189, distance: 85.3
click at [976, 185] on h1 "EOS’s 6 Components vs. ReWilding’s 11 Elements: A Comparative Analysis for Busi…" at bounding box center [784, 194] width 417 height 47
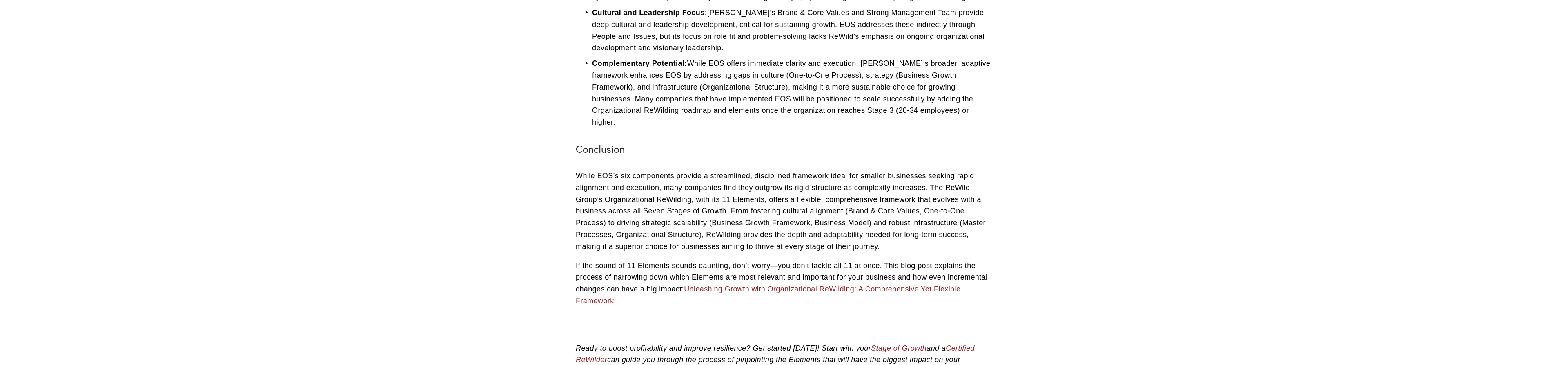
scroll to position [2333, 0]
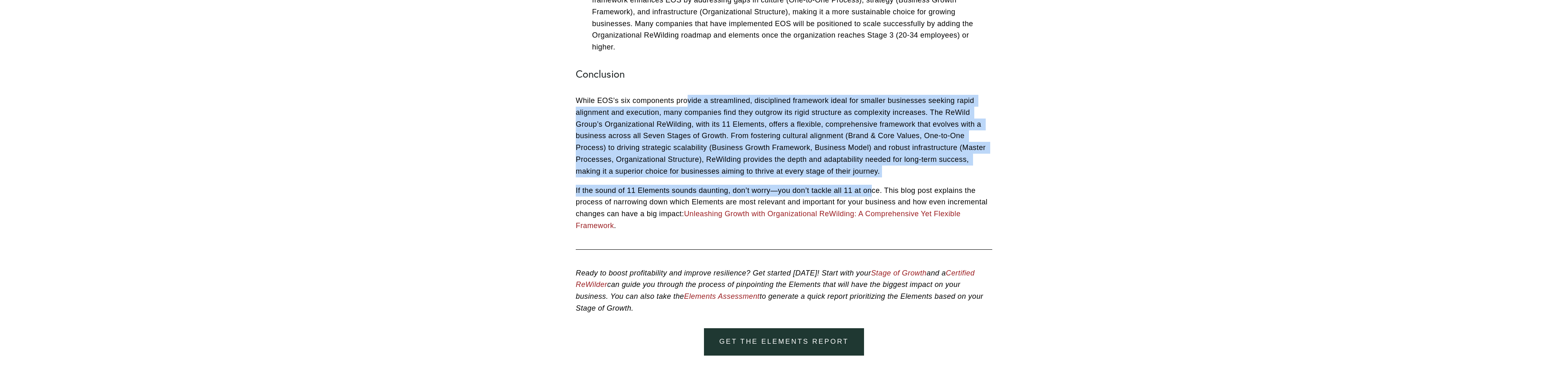
drag, startPoint x: 688, startPoint y: 124, endPoint x: 871, endPoint y: 210, distance: 202.2
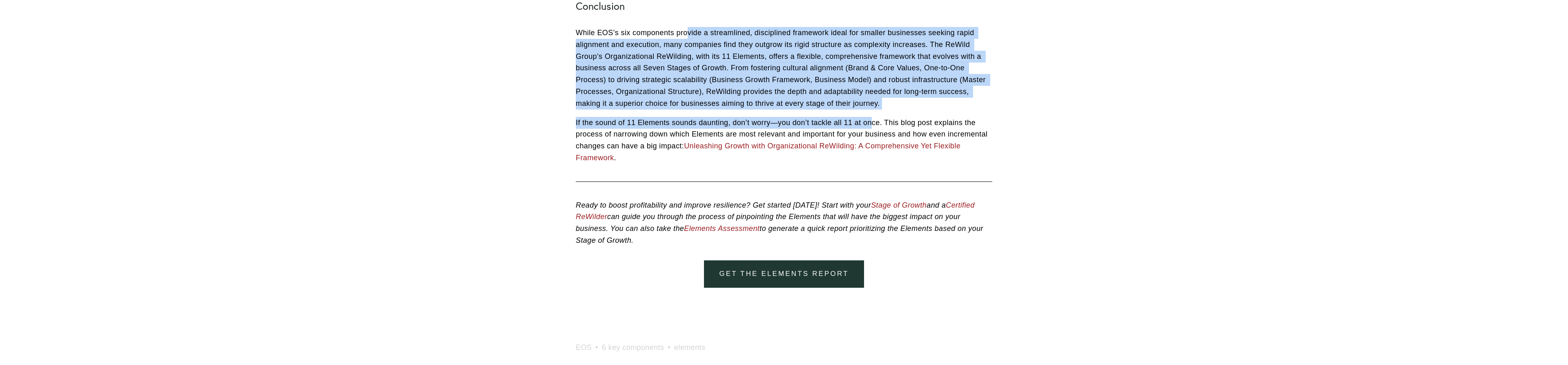
scroll to position [2457, 0]
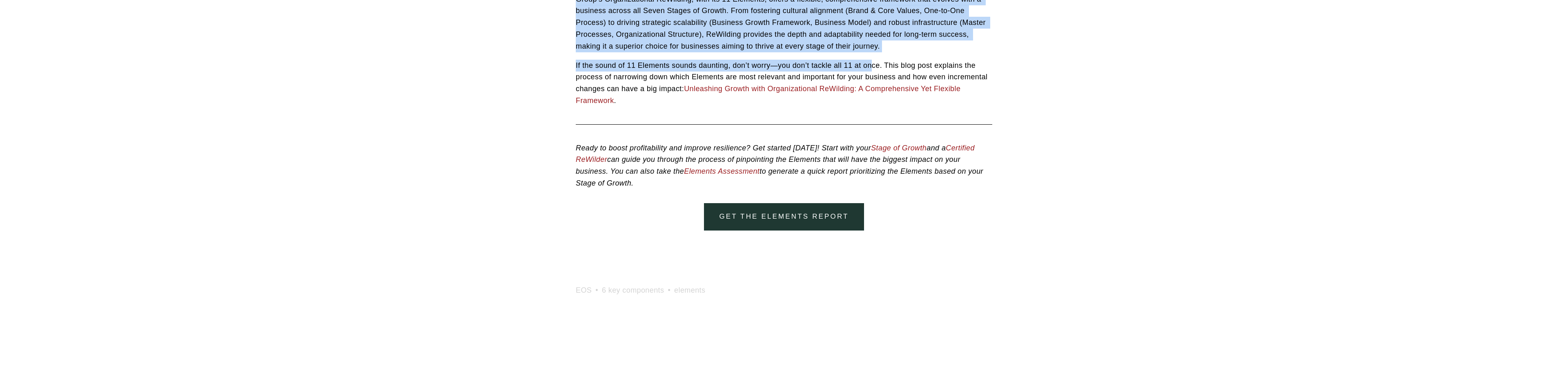
click at [851, 105] on link "Unleashing Growth with Organizational ReWilding: A Comprehensive Yet Flexible F…" at bounding box center [768, 95] width 385 height 20
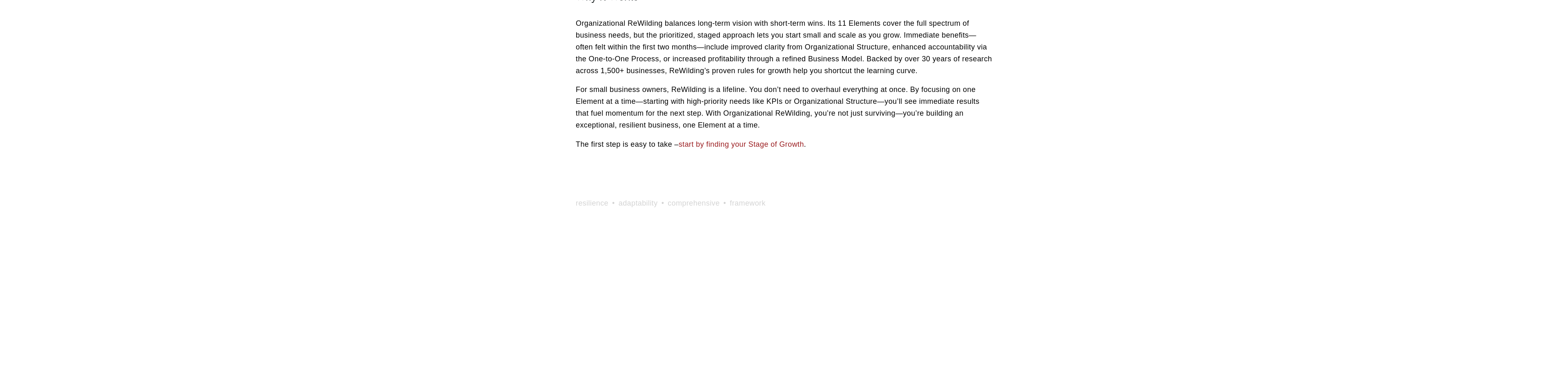
scroll to position [750, 0]
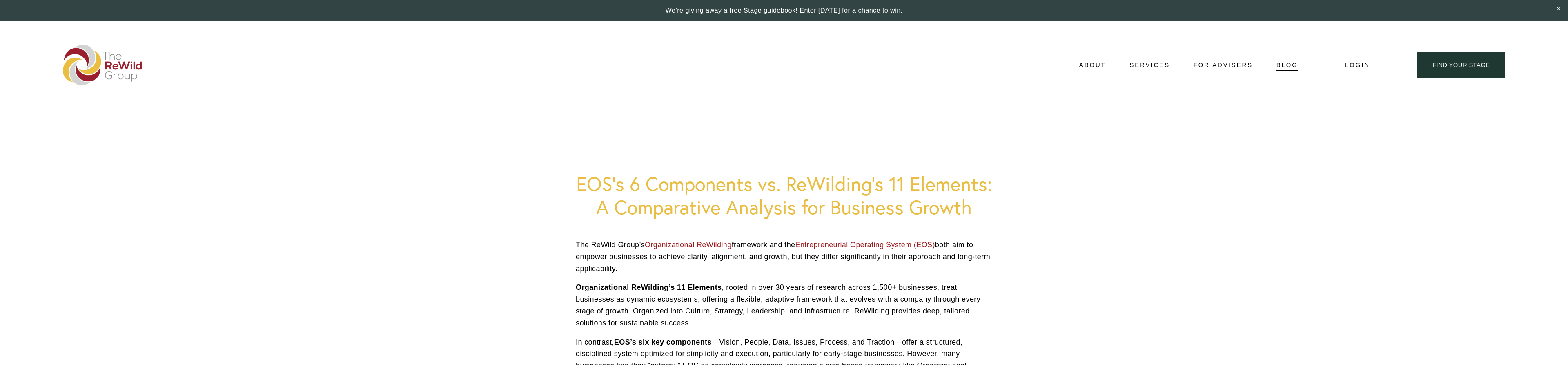
scroll to position [2499, 0]
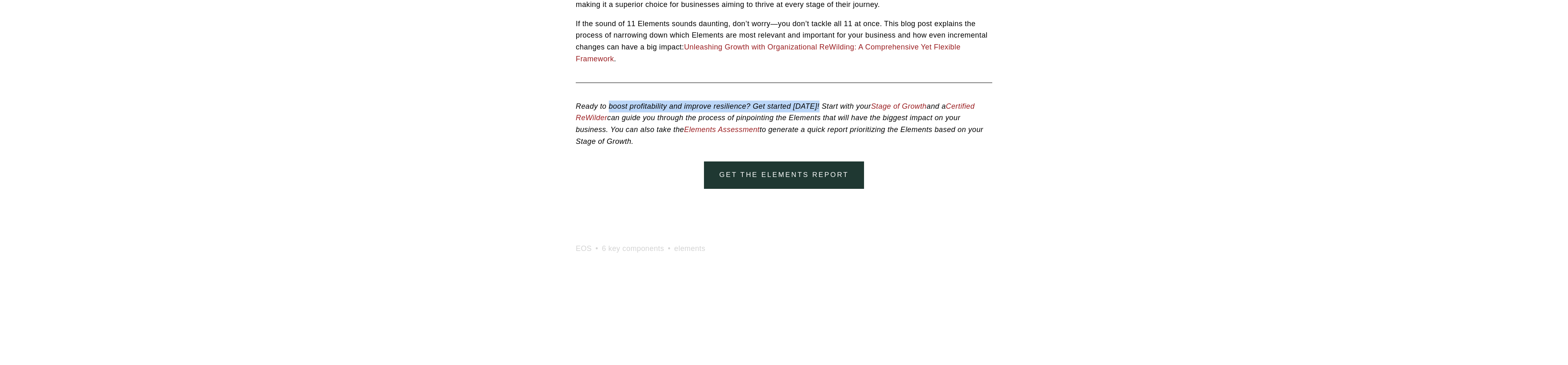
drag, startPoint x: 611, startPoint y: 129, endPoint x: 827, endPoint y: 136, distance: 216.1
click at [824, 135] on p "Ready to boost profitability and improve resilience? Get started today! Start w…" at bounding box center [784, 123] width 417 height 47
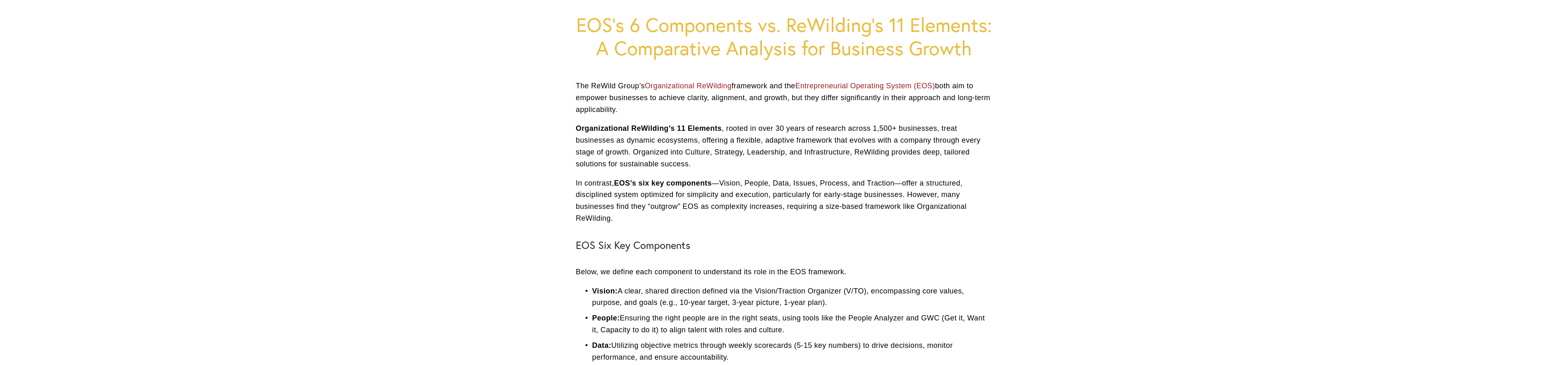
scroll to position [167, 0]
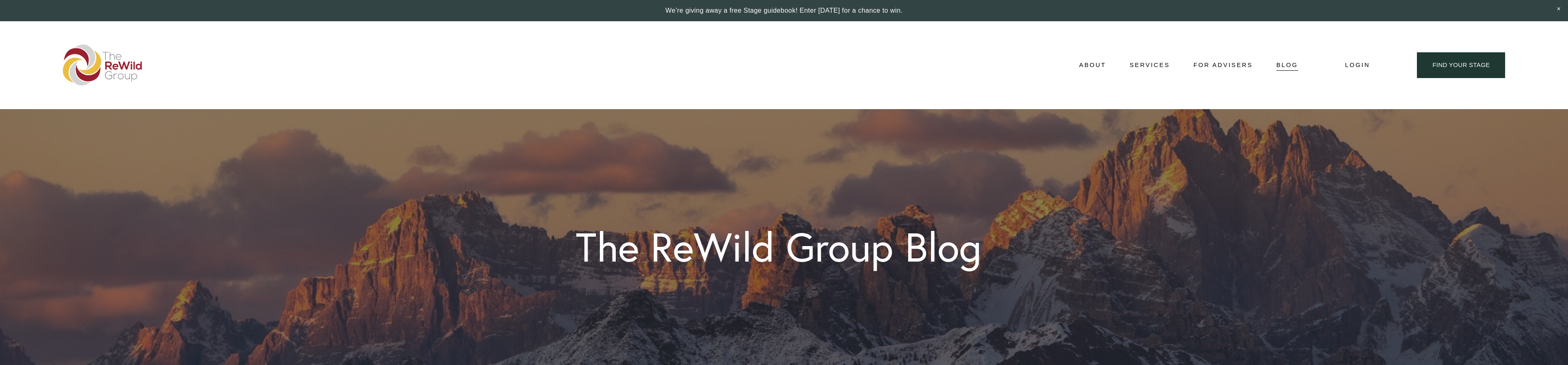
click at [1083, 64] on span "About" at bounding box center [1093, 65] width 27 height 11
click at [784, 10] on link at bounding box center [784, 10] width 1568 height 21
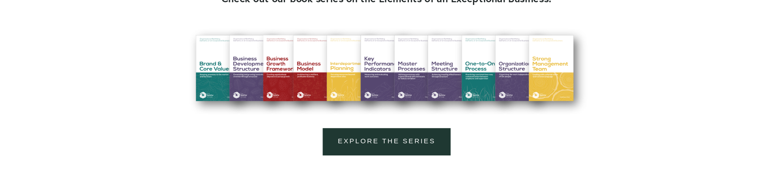
scroll to position [930, 0]
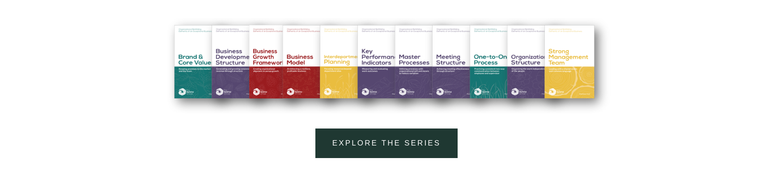
click at [346, 69] on div at bounding box center [386, 59] width 457 height 107
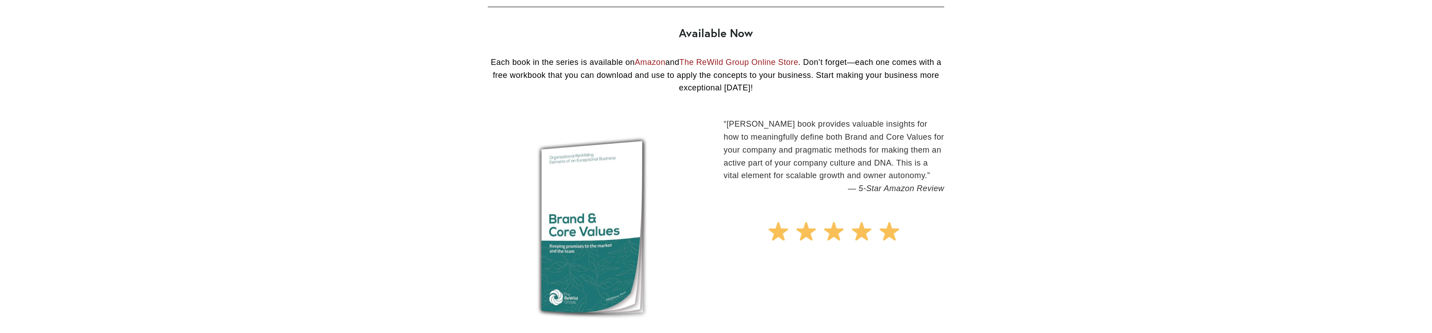
scroll to position [1017, 0]
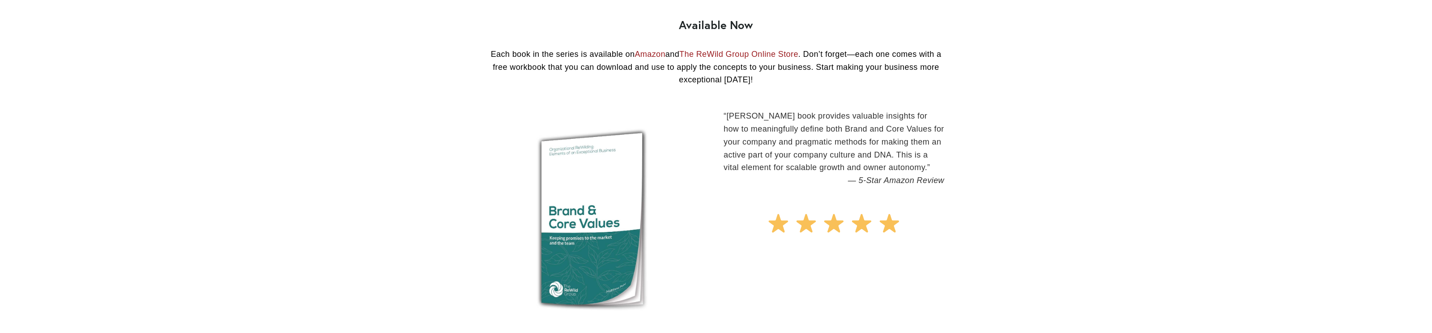
click at [659, 57] on link "Amazon" at bounding box center [650, 54] width 30 height 9
click at [676, 99] on div "Click the book to preview its contents on Amazon." at bounding box center [598, 218] width 236 height 248
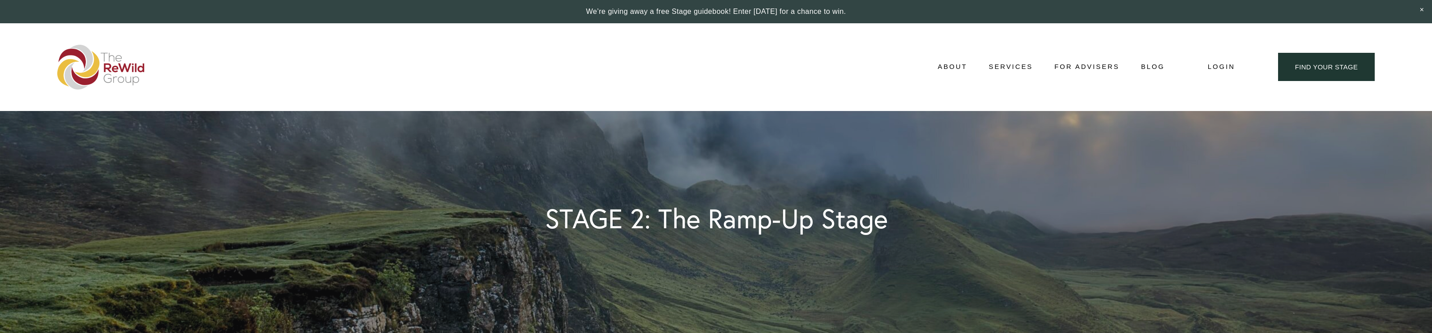
click at [654, 183] on div "STAGE 2: The Ramp-Up Stage" at bounding box center [716, 225] width 571 height 229
